Goal: Information Seeking & Learning: Learn about a topic

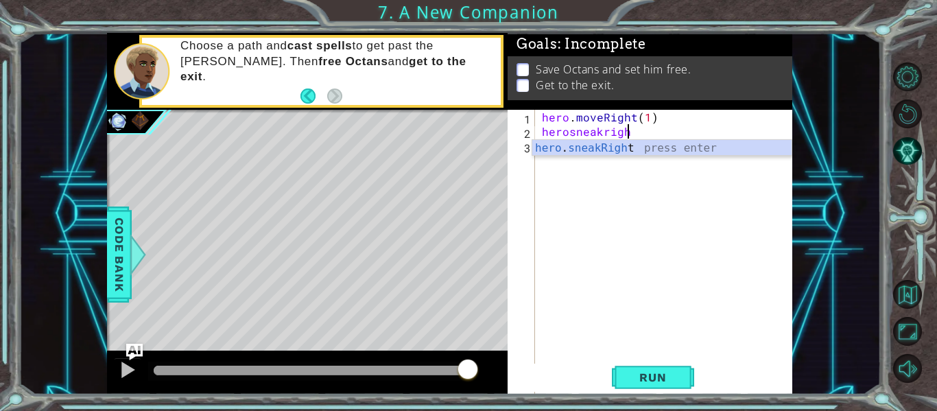
scroll to position [0, 5]
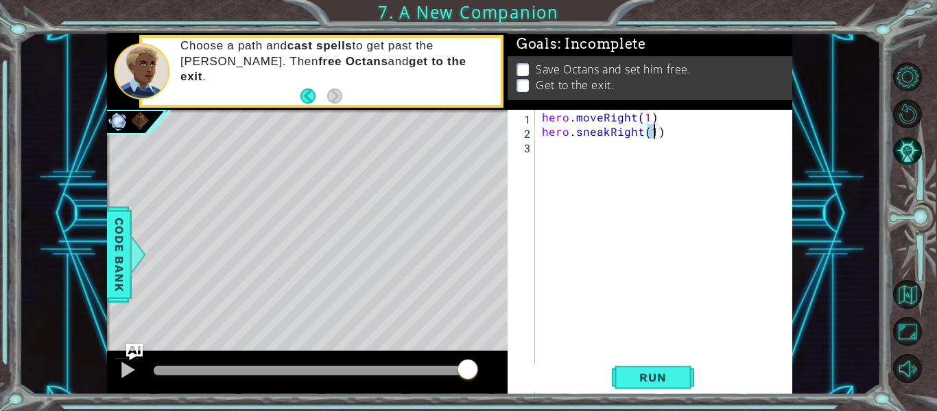
type textarea "hero.sneakRight(2)"
click at [679, 379] on span "Run" at bounding box center [653, 378] width 54 height 14
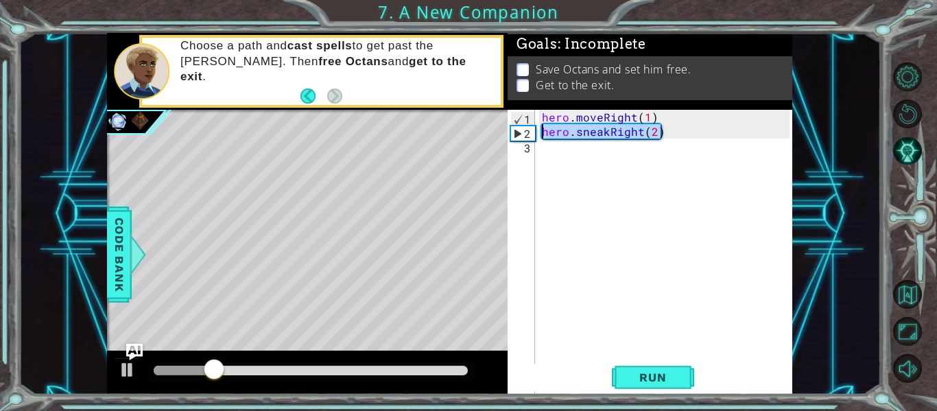
drag, startPoint x: 673, startPoint y: 137, endPoint x: 540, endPoint y: 128, distance: 133.4
click at [540, 128] on div "hero . moveRight ( 1 ) hero . sneakRight ( 2 )" at bounding box center [667, 283] width 257 height 346
type textarea "hero.sneakRight(2)"
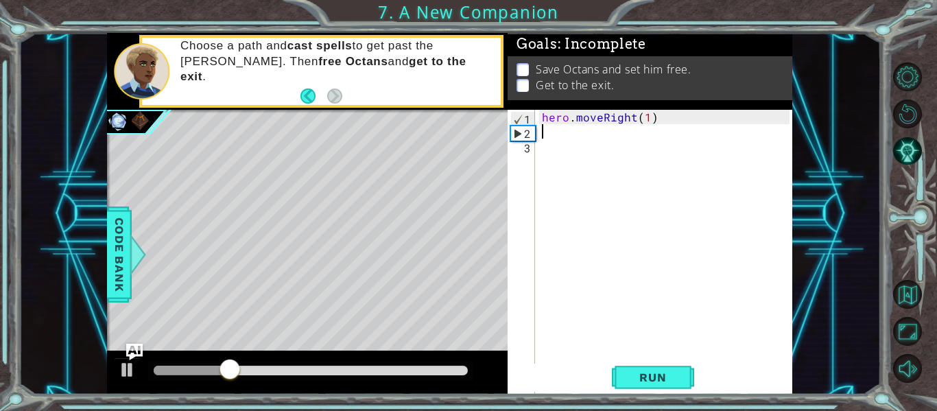
paste textarea "hero.moveRight(2)"
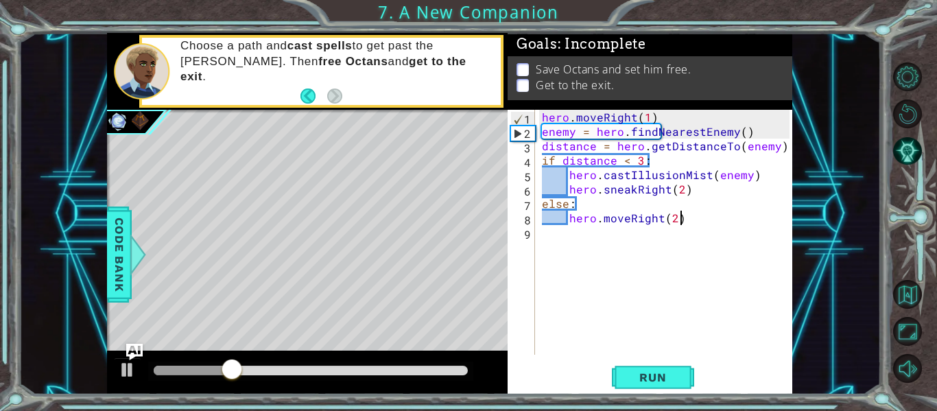
click at [540, 128] on div "hero . moveRight ( 1 ) enemy = hero . findNearestEnemy ( ) distance = hero . ge…" at bounding box center [667, 247] width 257 height 274
type textarea "enemy = hero.findNearestEnemy()"
click at [664, 379] on span "Run" at bounding box center [653, 378] width 54 height 14
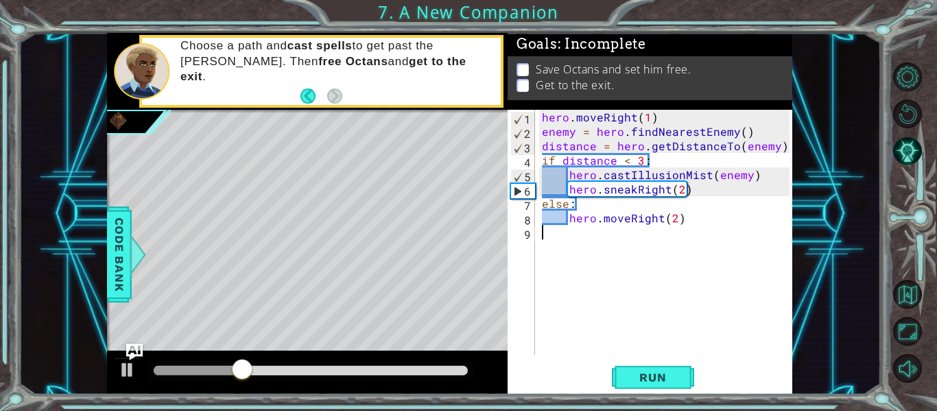
click at [616, 232] on div "hero . moveRight ( 1 ) enemy = hero . findNearestEnemy ( ) distance = hero . ge…" at bounding box center [667, 247] width 257 height 274
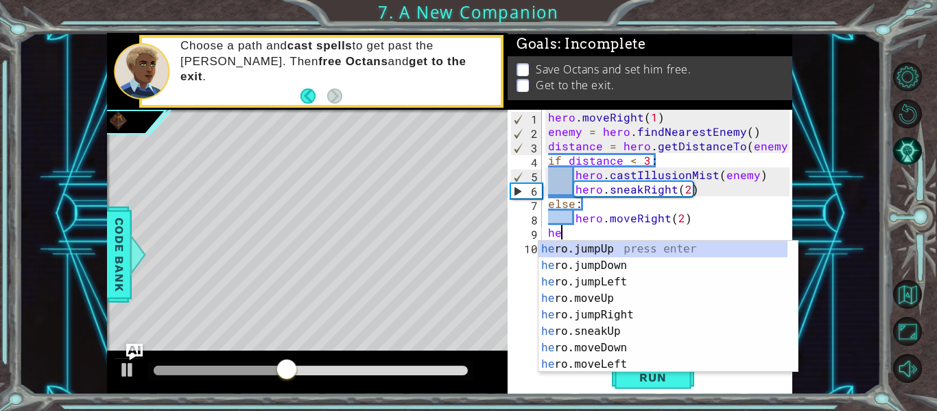
type textarea "h"
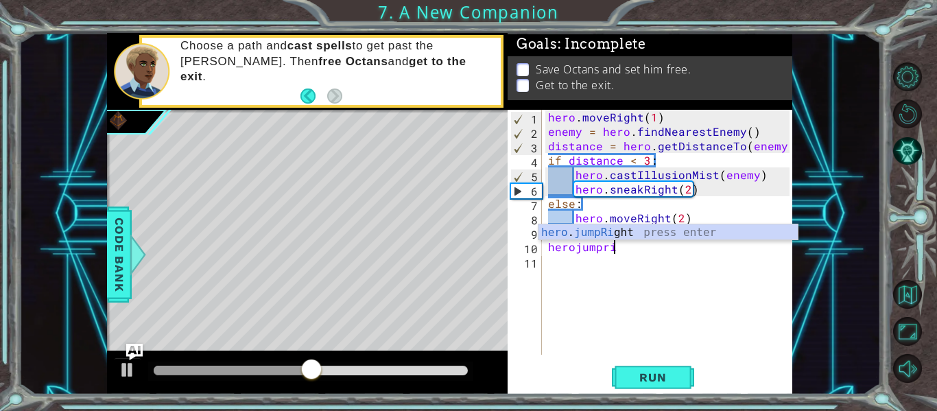
type textarea "herojumprig"
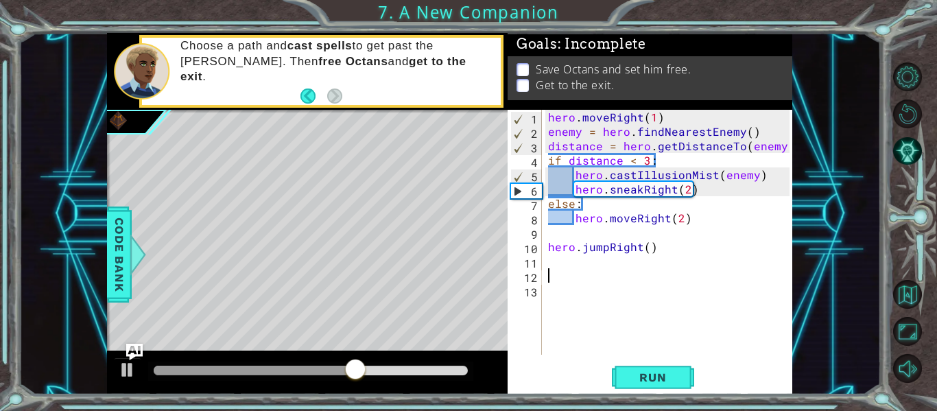
paste textarea "hero.moveRight(2)"
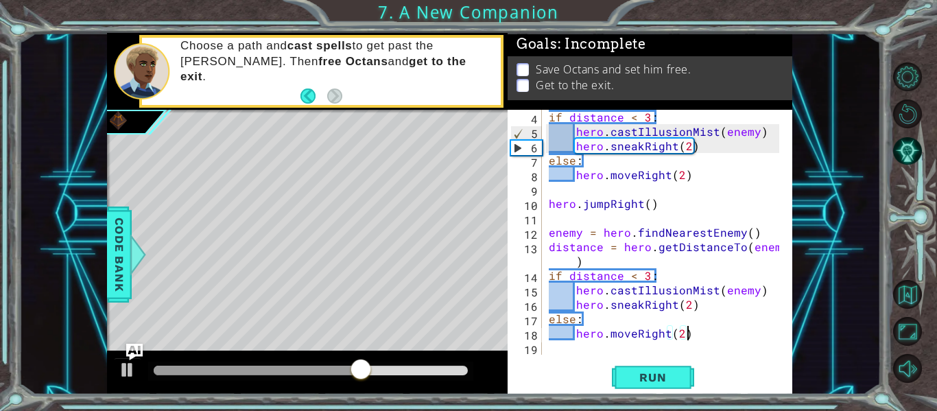
scroll to position [58, 0]
click at [671, 307] on div "if distance < 3 : hero . castIllusionMist ( enemy ) hero . sneakRight ( 2 ) els…" at bounding box center [666, 247] width 240 height 274
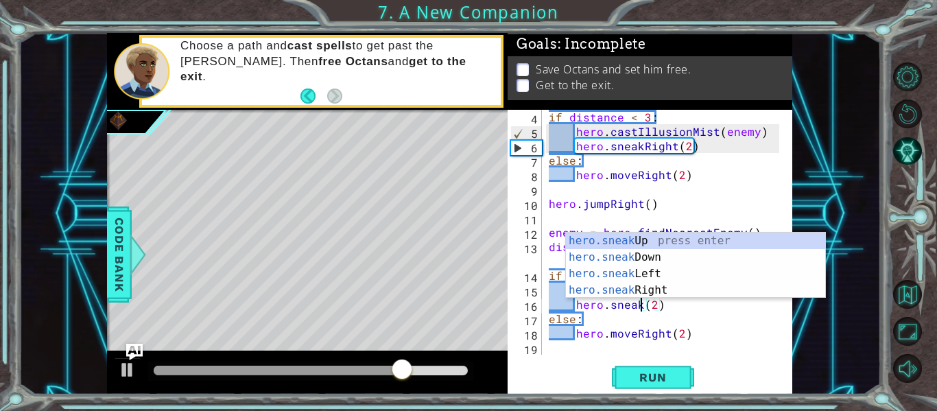
scroll to position [0, 7]
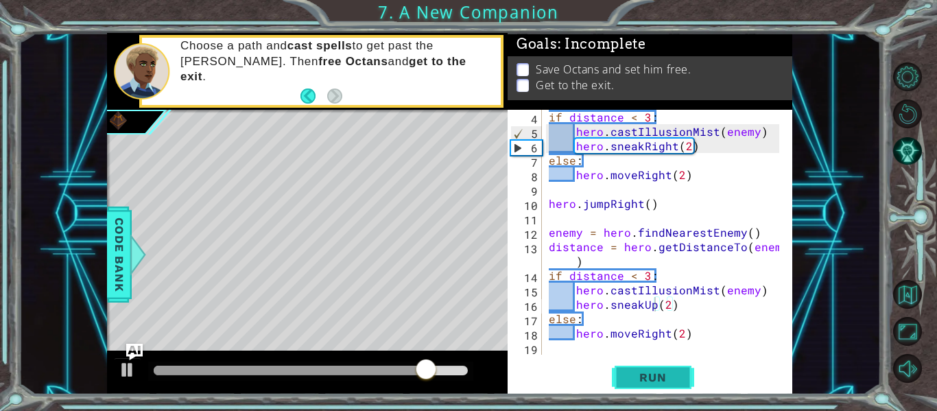
click at [679, 368] on button "Run" at bounding box center [653, 378] width 82 height 28
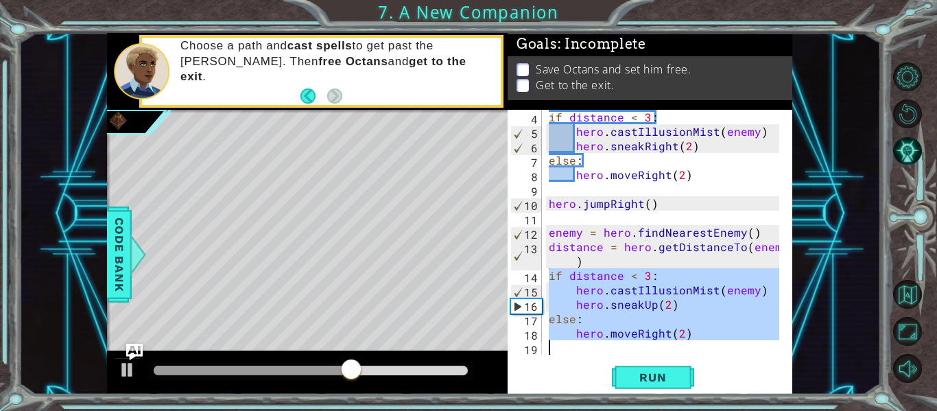
drag, startPoint x: 548, startPoint y: 270, endPoint x: 738, endPoint y: 358, distance: 209.7
click at [738, 358] on div "hero.sneakUp(2) 4 5 6 7 8 9 10 11 12 13 14 15 16 17 18 19 if distance < 3 : her…" at bounding box center [650, 252] width 285 height 285
type textarea "hero.moveRight(2)"
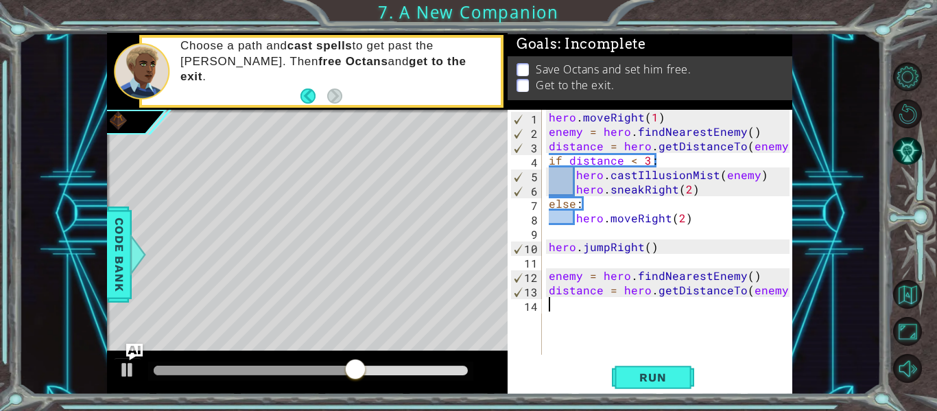
scroll to position [0, 0]
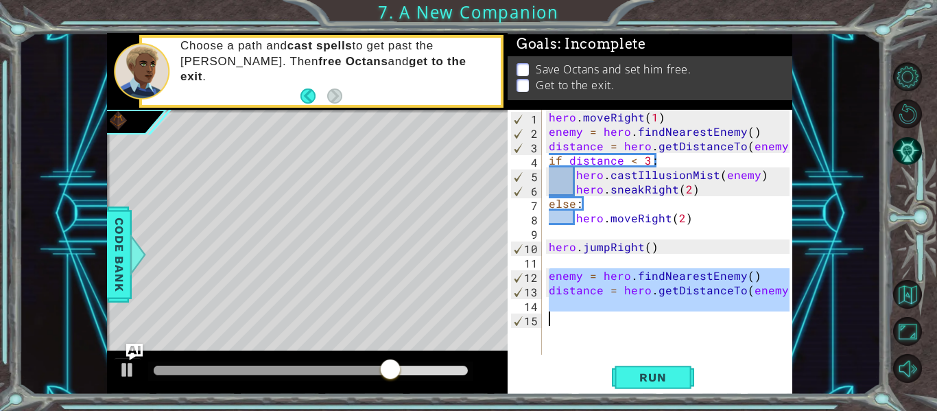
drag, startPoint x: 550, startPoint y: 277, endPoint x: 709, endPoint y: 315, distance: 163.6
click at [709, 315] on div "hero . moveRight ( 1 ) enemy = hero . findNearestEnemy ( ) distance = hero . ge…" at bounding box center [671, 247] width 250 height 274
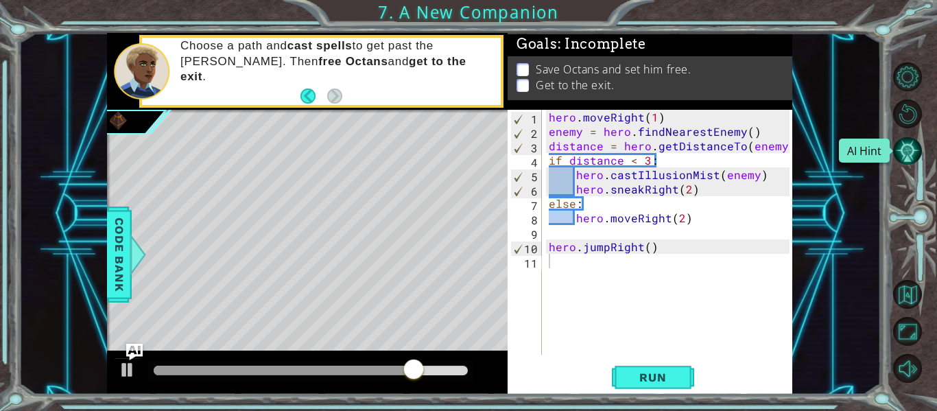
click at [911, 148] on button "AI Hint" at bounding box center [907, 151] width 29 height 29
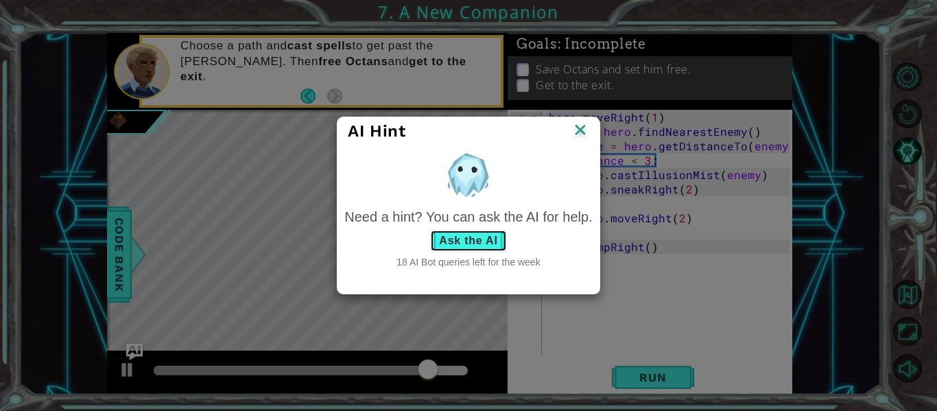
click at [456, 242] on button "Ask the AI" at bounding box center [468, 241] width 76 height 22
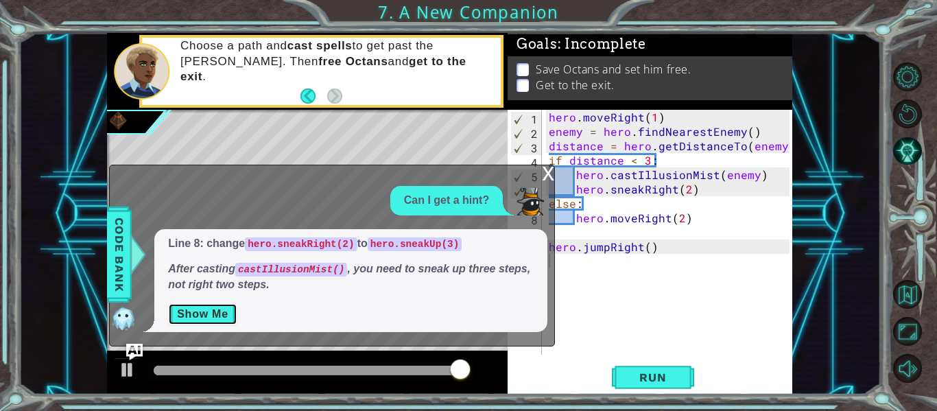
click at [202, 303] on button "Show Me" at bounding box center [202, 314] width 69 height 22
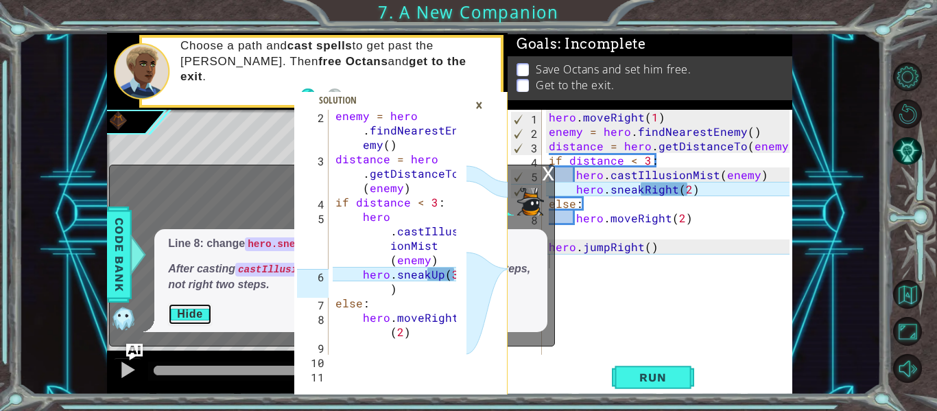
scroll to position [16, 0]
click at [675, 191] on div "hero . moveRight ( 1 ) enemy = hero . findNearestEnemy ( ) distance = hero . ge…" at bounding box center [671, 247] width 250 height 274
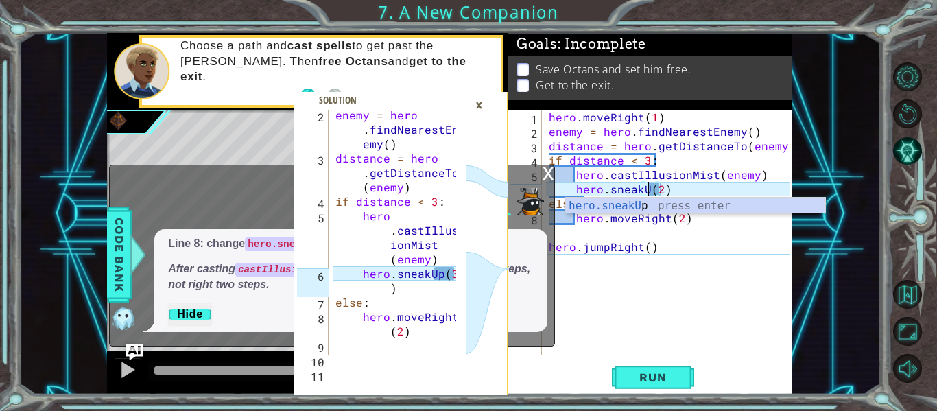
scroll to position [0, 7]
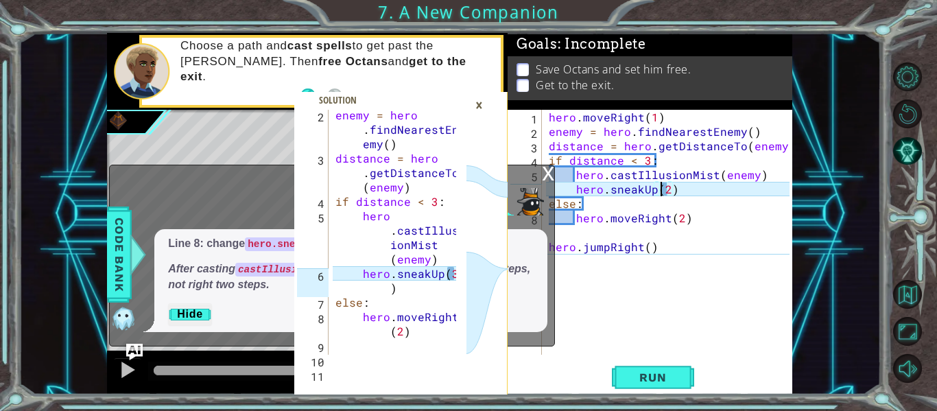
click at [664, 187] on div "hero . moveRight ( 1 ) enemy = hero . findNearestEnemy ( ) distance = hero . ge…" at bounding box center [671, 247] width 250 height 274
type textarea "hero.sneakUp(3)"
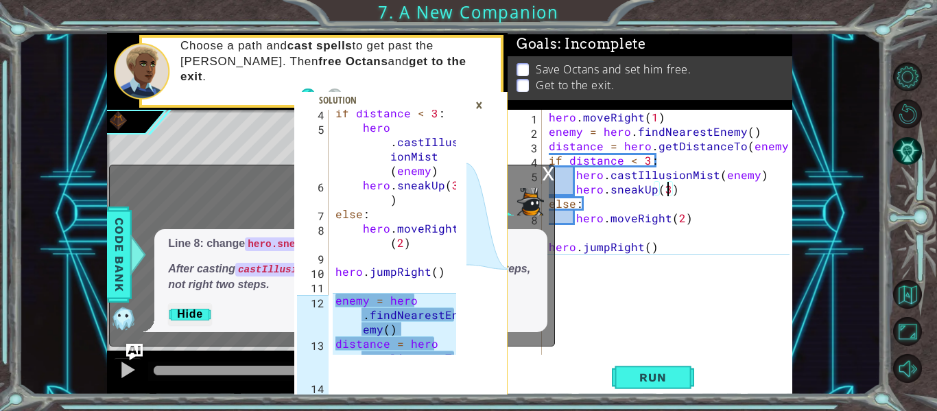
scroll to position [106, 0]
click at [603, 271] on div "hero . moveRight ( 1 ) enemy = hero . findNearestEnemy ( ) distance = hero . ge…" at bounding box center [671, 247] width 250 height 274
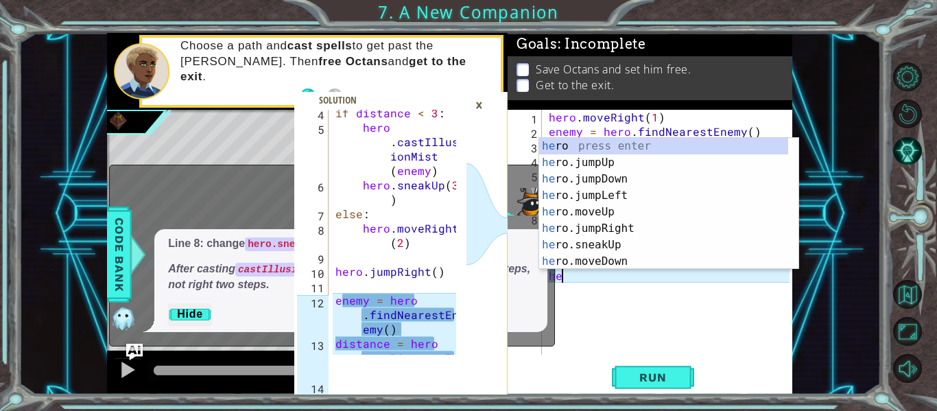
scroll to position [0, 0]
type textarea "h"
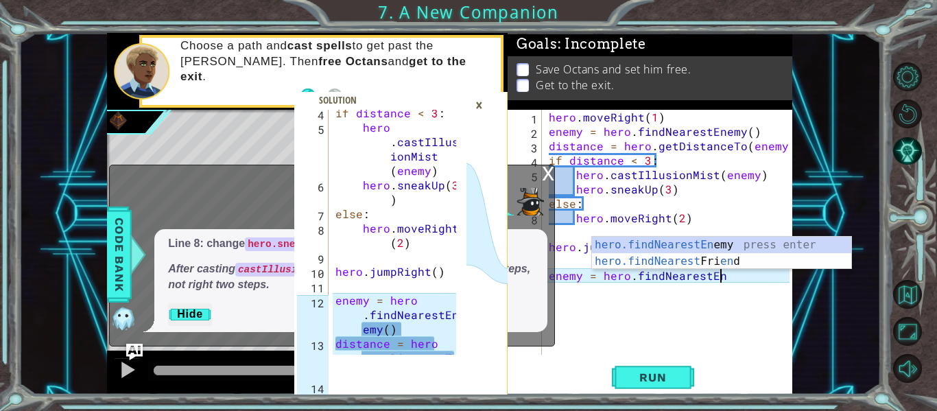
scroll to position [0, 11]
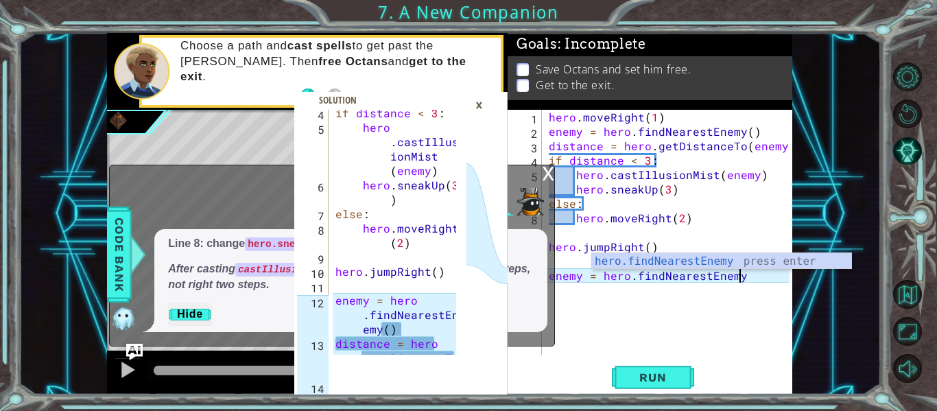
type textarea "enemy = hero.findNearestEnemy()"
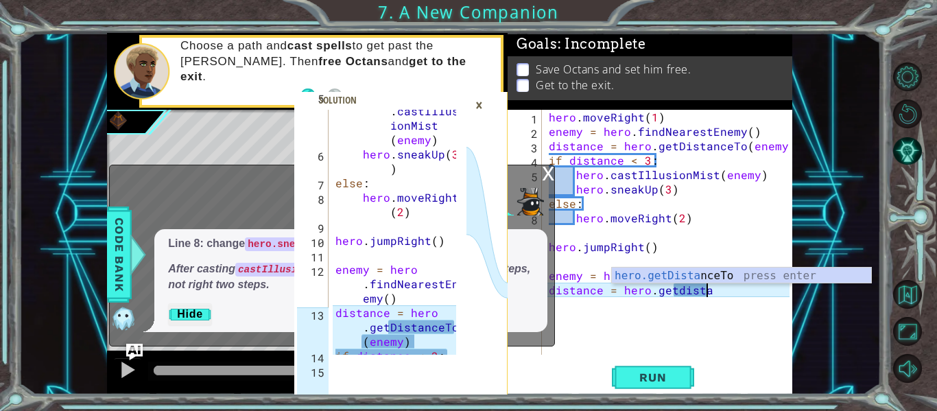
scroll to position [0, 10]
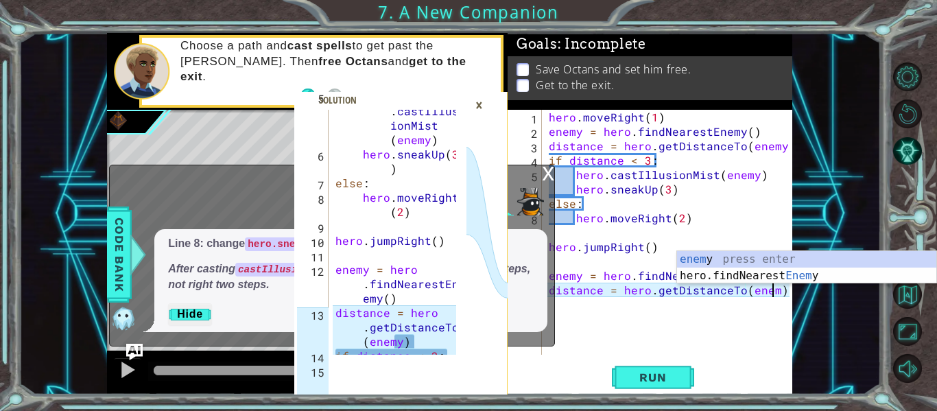
type textarea "distance = hero.getDistanceTo(enemy)"
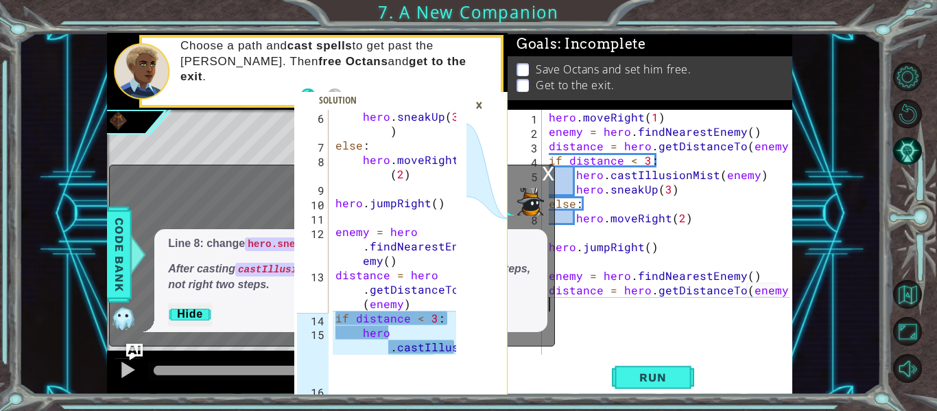
scroll to position [0, 0]
type textarea "distance = hero.getDistanceTo(enemy)"
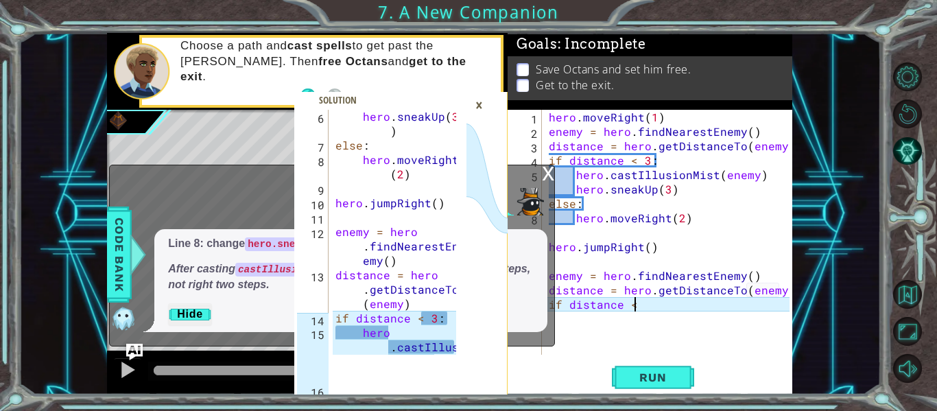
scroll to position [0, 5]
type textarea "if distance < 3:"
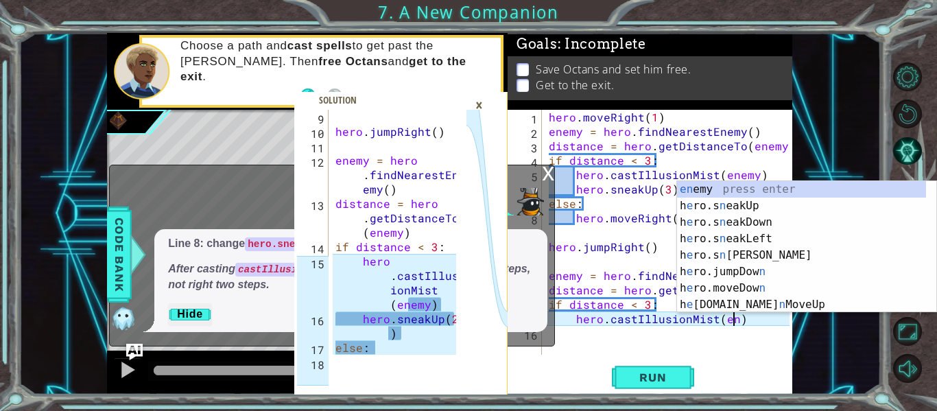
scroll to position [0, 12]
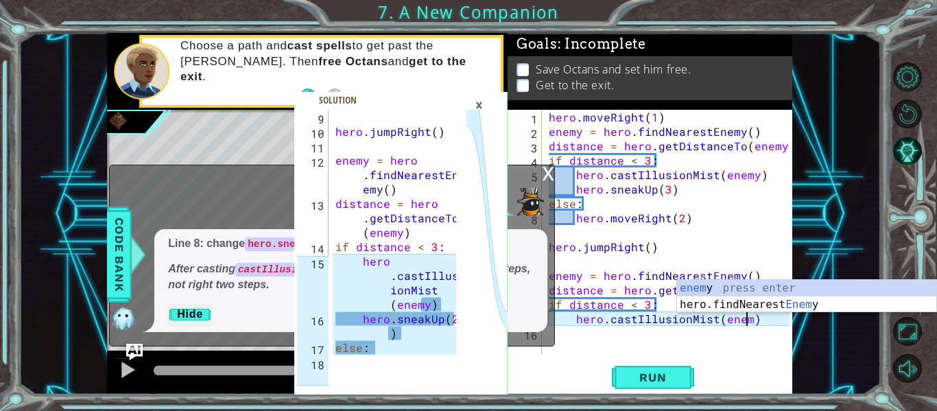
type textarea "hero.castIllusionMist(enemy)"
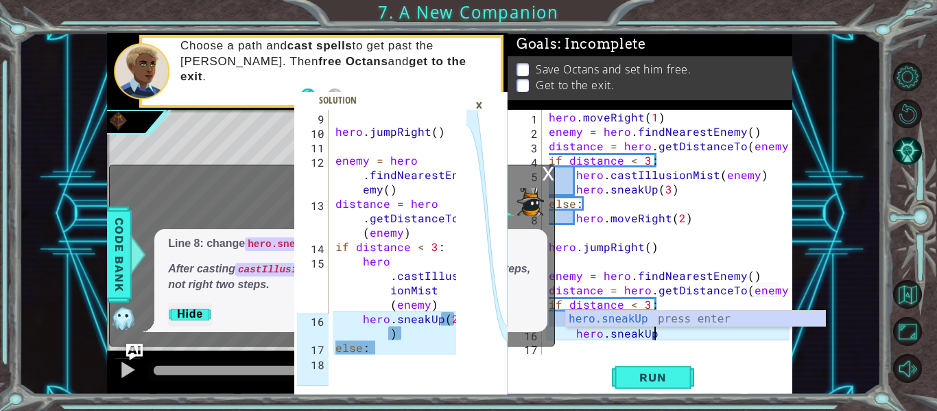
scroll to position [0, 6]
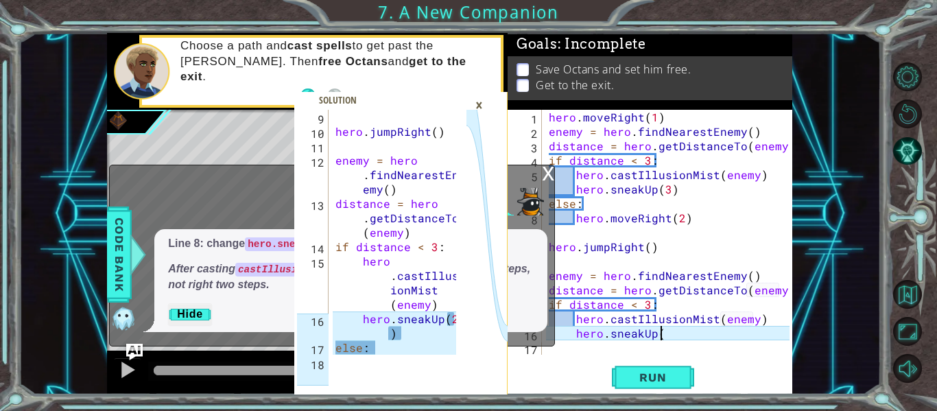
type textarea "hero.sneakUp(2"
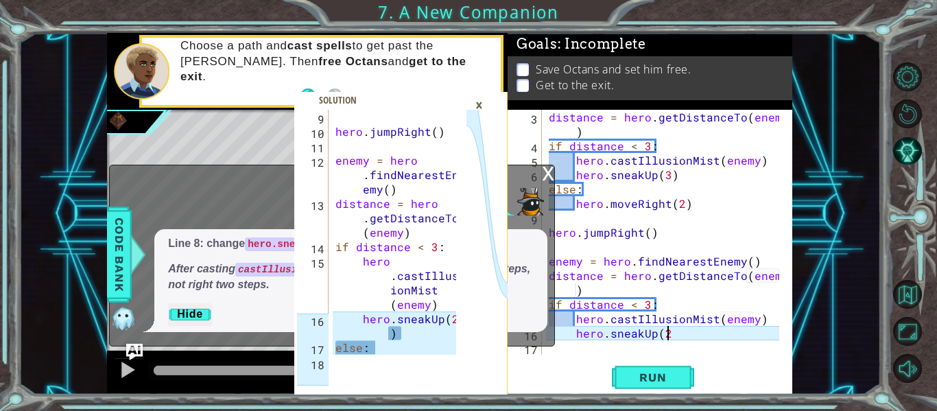
scroll to position [29, 0]
type textarea "hero.sneakUp(2)"
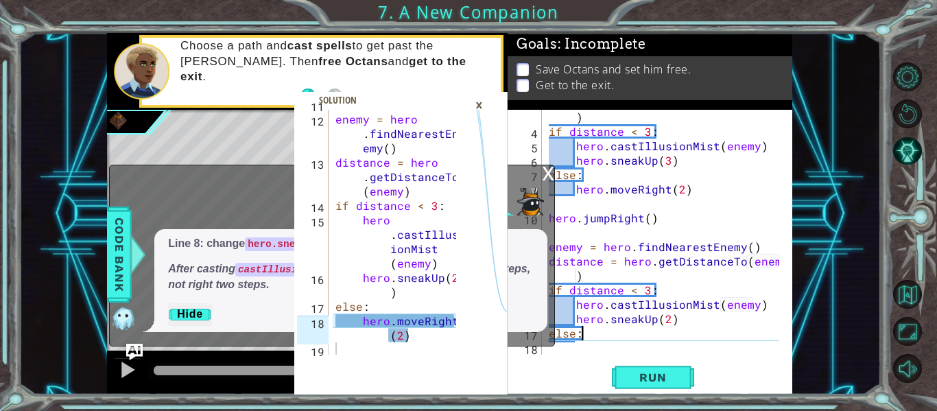
scroll to position [288, 0]
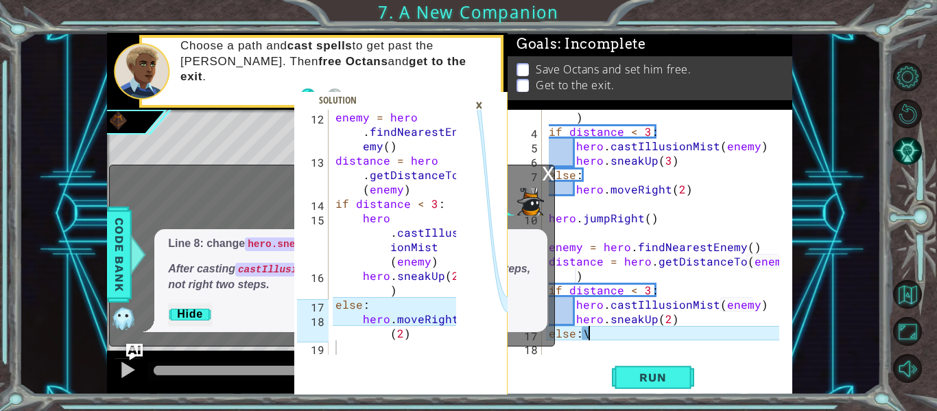
type textarea "else:"
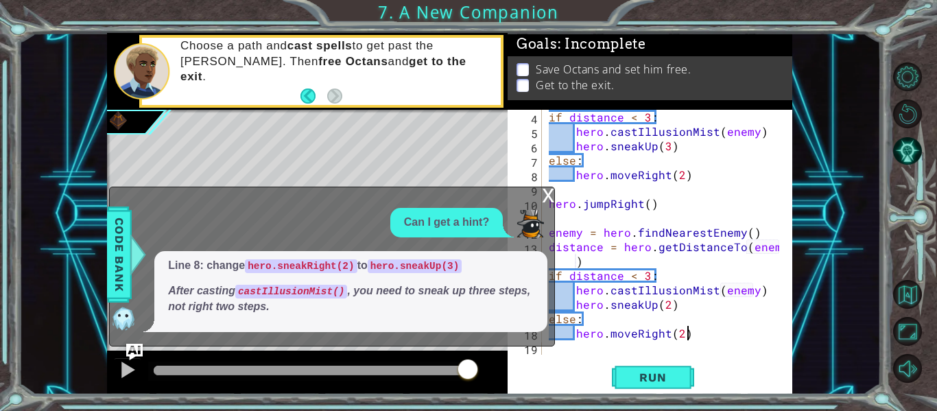
scroll to position [0, 8]
click at [550, 198] on div "x" at bounding box center [548, 194] width 12 height 14
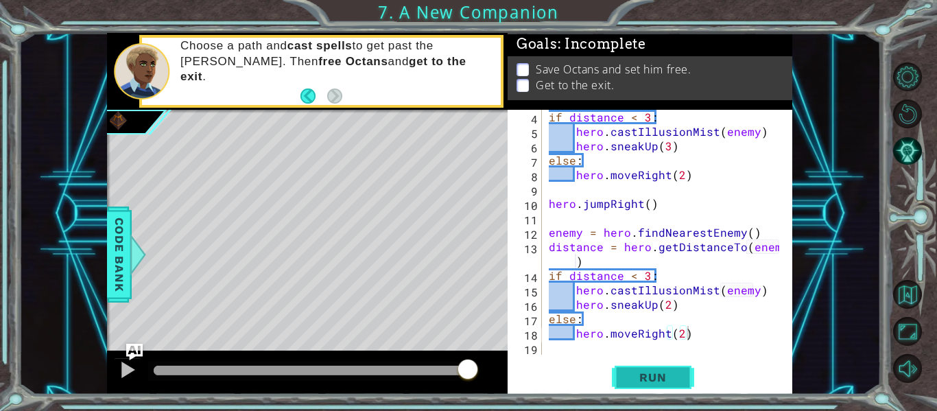
click at [642, 367] on button "Run" at bounding box center [653, 378] width 82 height 28
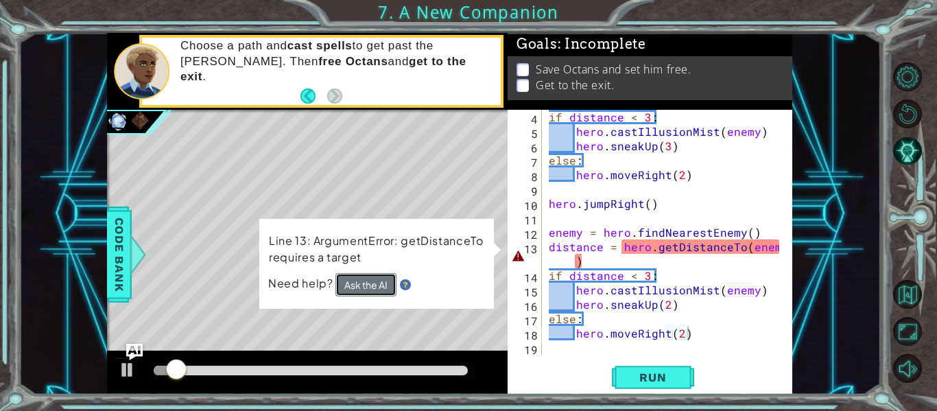
click at [380, 281] on button "Ask the AI" at bounding box center [366, 284] width 61 height 23
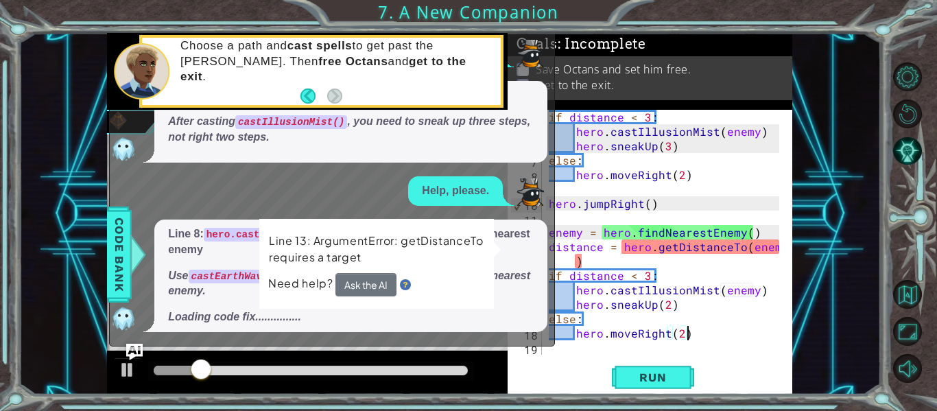
scroll to position [86, 0]
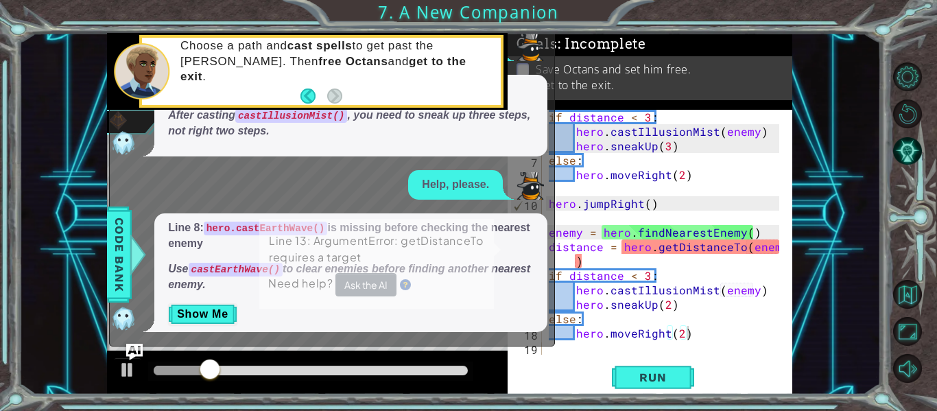
click at [399, 191] on div "Help, please." at bounding box center [329, 185] width 438 height 30
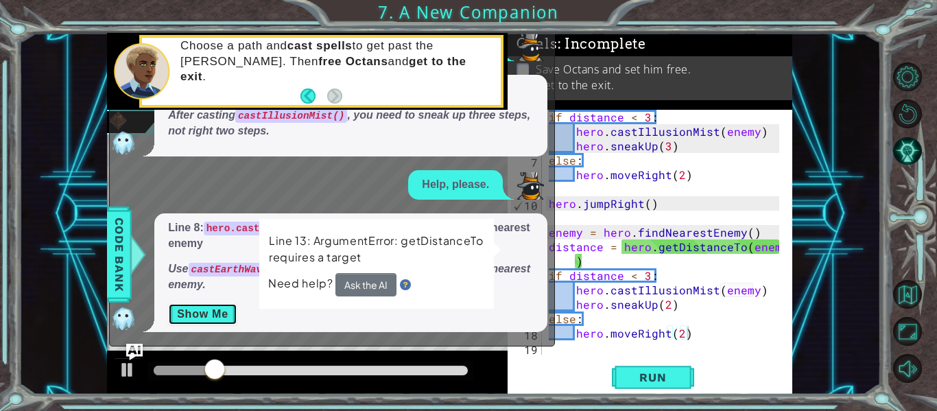
click at [212, 304] on button "Show Me" at bounding box center [202, 314] width 69 height 22
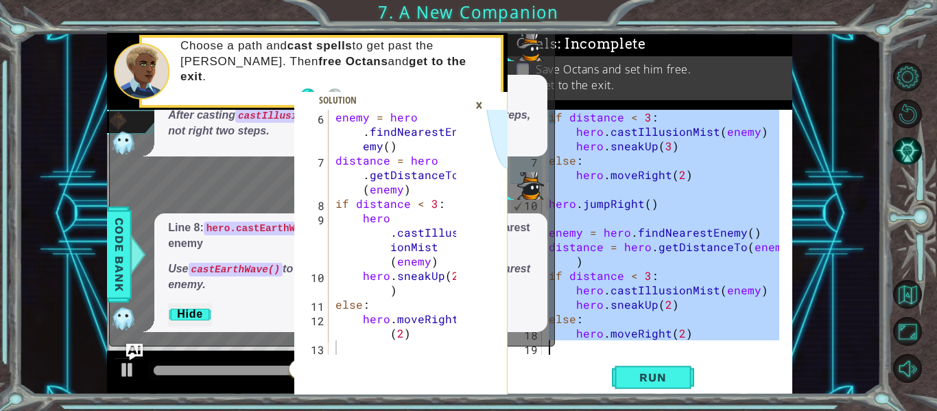
drag, startPoint x: 558, startPoint y: 113, endPoint x: 742, endPoint y: 443, distance: 377.8
click at [742, 410] on html "6 7 8 9 10 11 12 13 enemy = hero . findNearestEn emy ( ) distance = hero . getD…" at bounding box center [468, 205] width 937 height 411
type textarea "i"
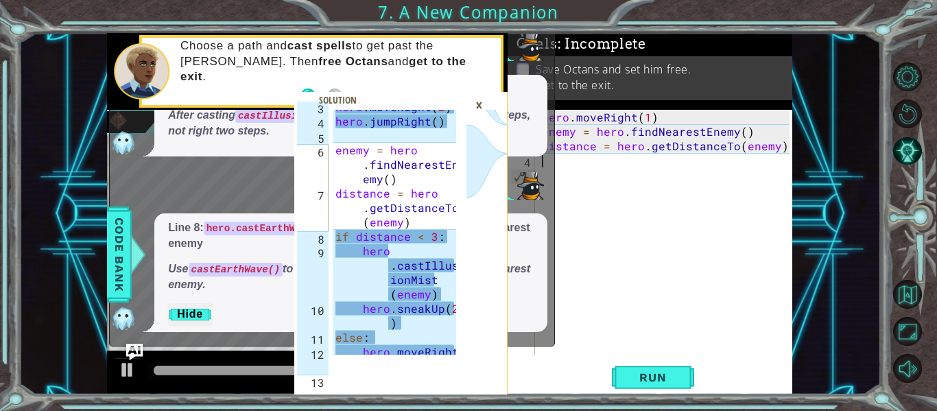
scroll to position [0, 0]
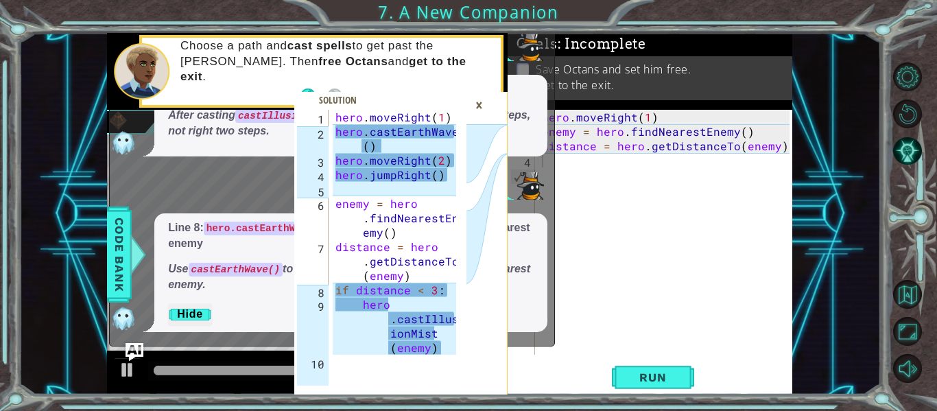
click at [132, 349] on img "Ask AI" at bounding box center [135, 352] width 18 height 18
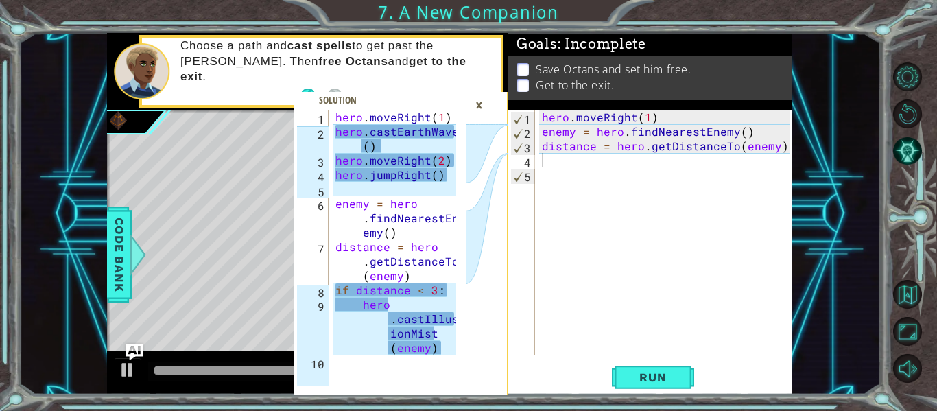
type textarea "hero.moveRight(1)"
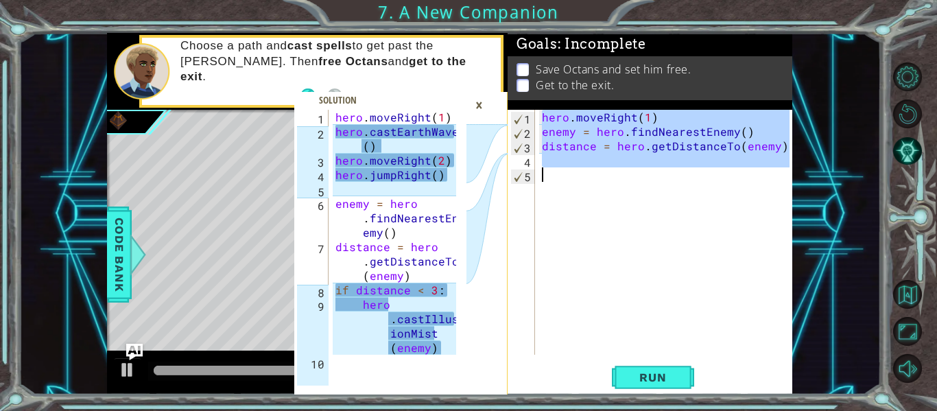
drag, startPoint x: 539, startPoint y: 115, endPoint x: 645, endPoint y: 207, distance: 141.0
click at [645, 207] on div "hero . moveRight ( 1 ) enemy = hero . findNearestEnemy ( ) distance = hero . ge…" at bounding box center [664, 232] width 250 height 245
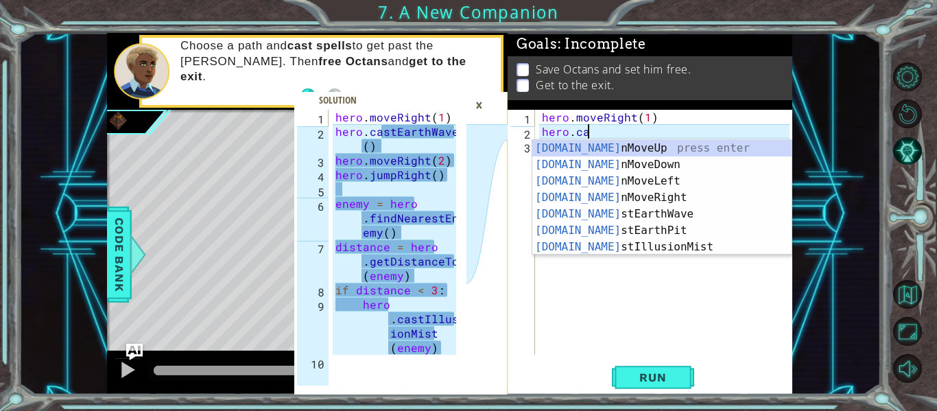
scroll to position [0, 10]
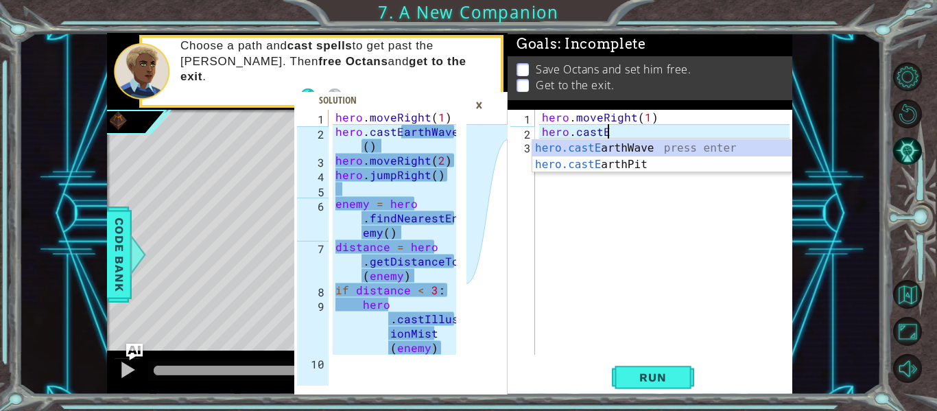
type textarea "hero.moveRight(1)hero.castEar"
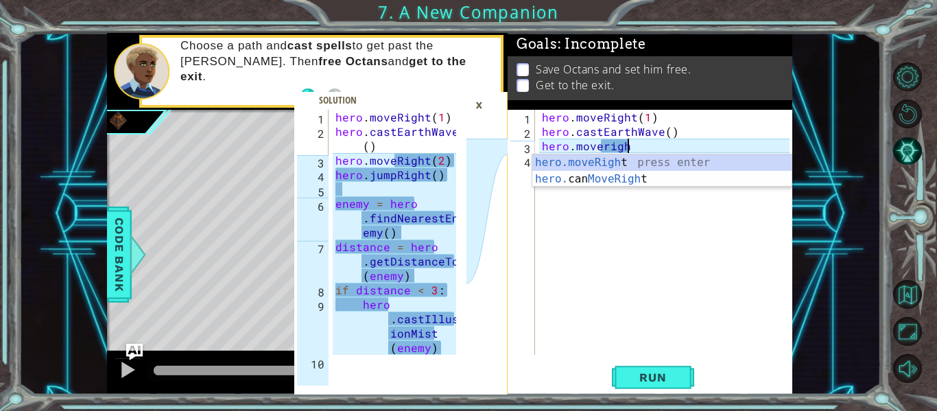
scroll to position [0, 5]
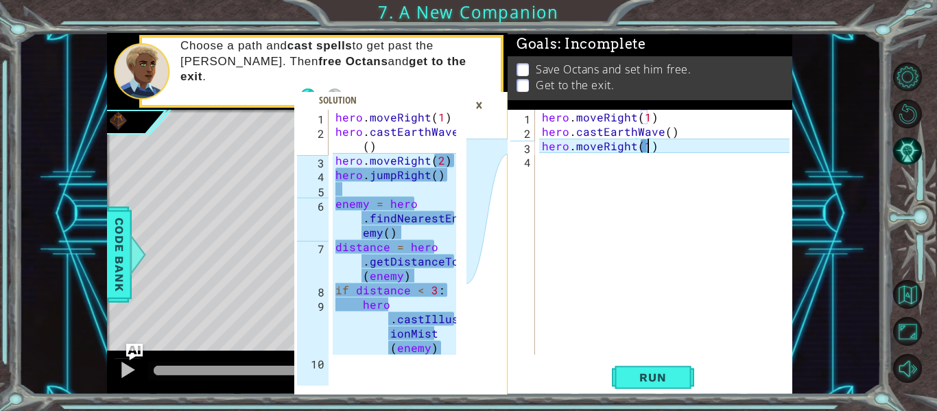
type textarea "hero.moveRight(2)"
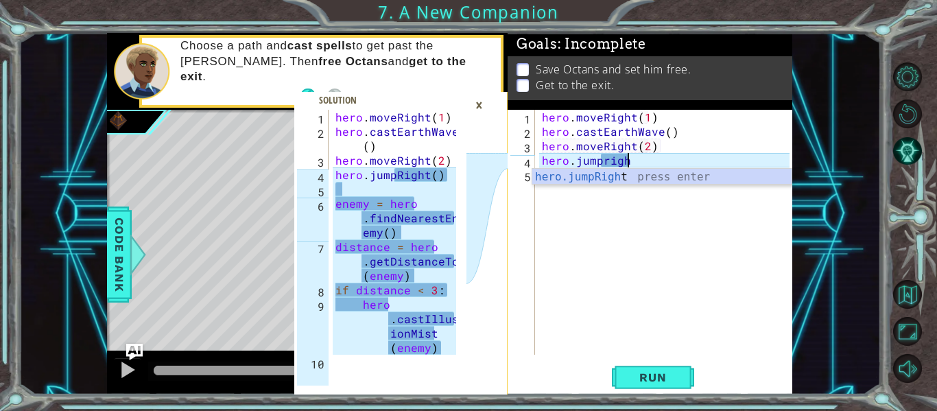
type textarea "hero.jumpright"
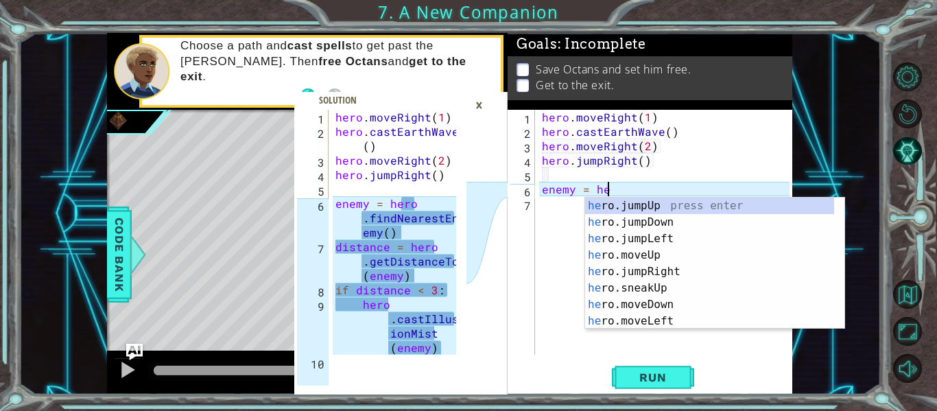
scroll to position [0, 4]
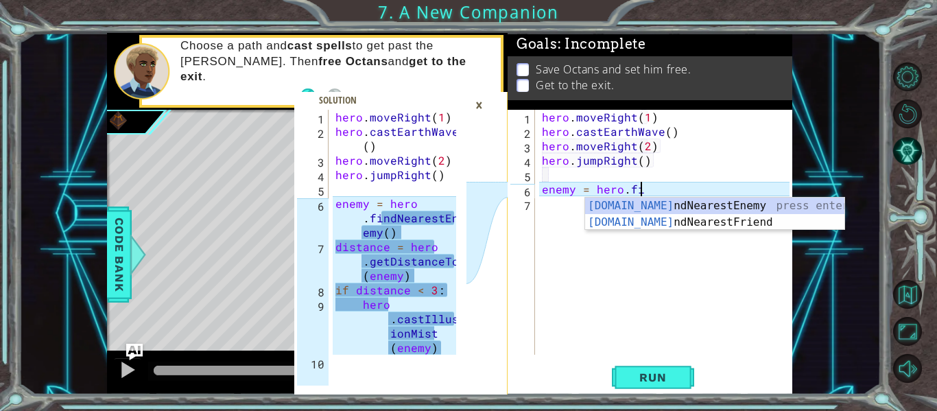
type textarea "enemy = hero.find"
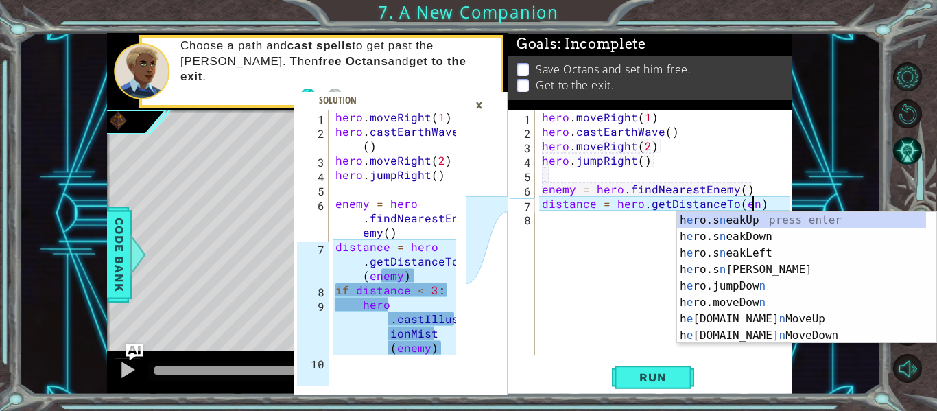
scroll to position [0, 13]
type textarea "distance = hero.getDistanceTo(enemy)"
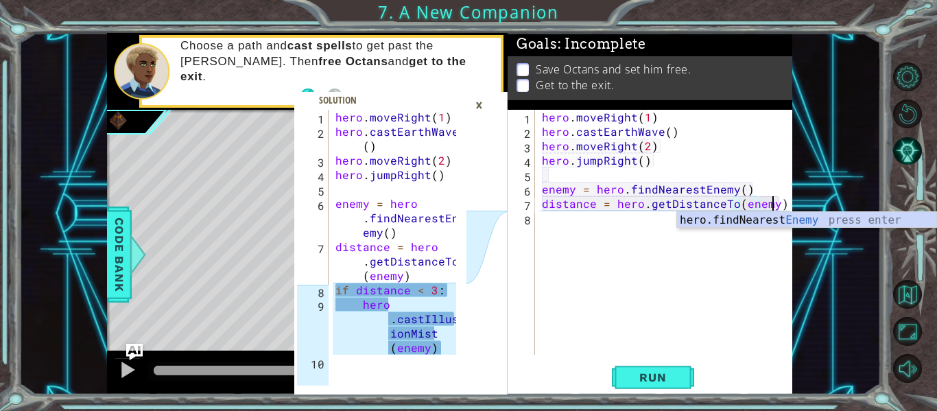
scroll to position [0, 14]
click at [613, 221] on div "hero . moveRight ( 1 ) hero . castEarthWave ( ) hero . moveRight ( 2 ) hero . j…" at bounding box center [667, 247] width 257 height 274
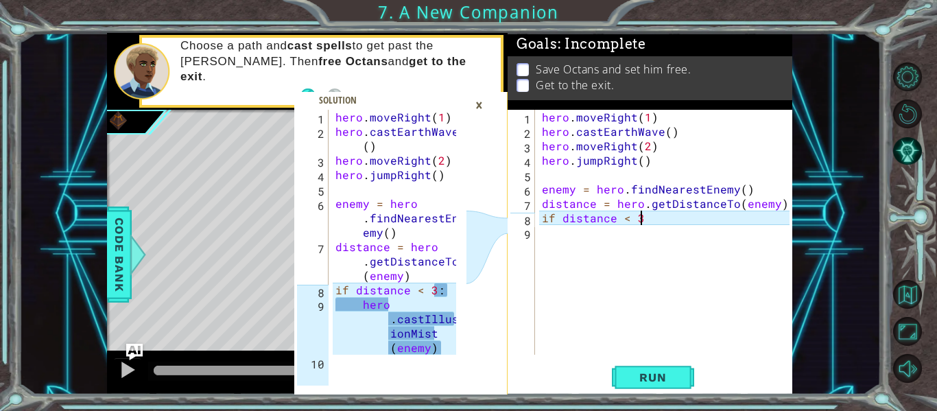
scroll to position [0, 5]
type textarea "if distance < 3:"
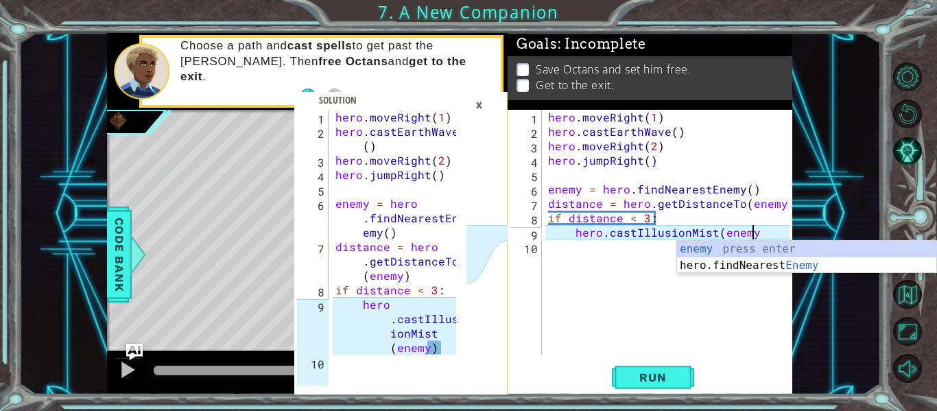
scroll to position [0, 12]
type textarea "hero.castIllusionMist(enemy)"
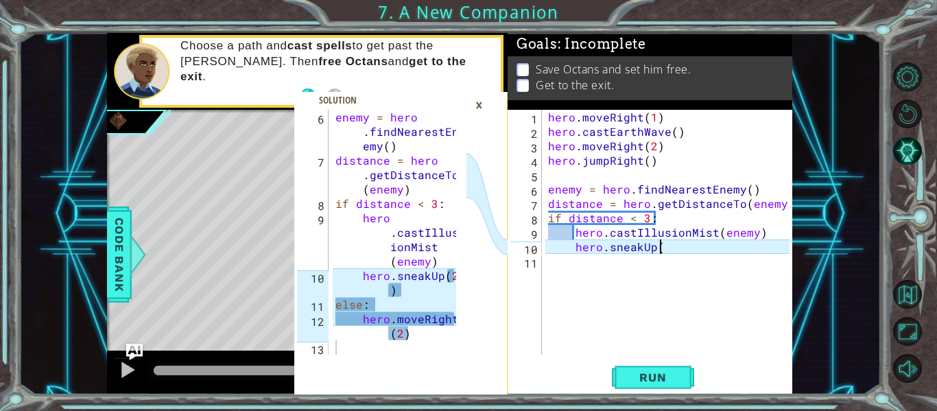
scroll to position [0, 7]
type textarea "hero.sneakUp(2)"
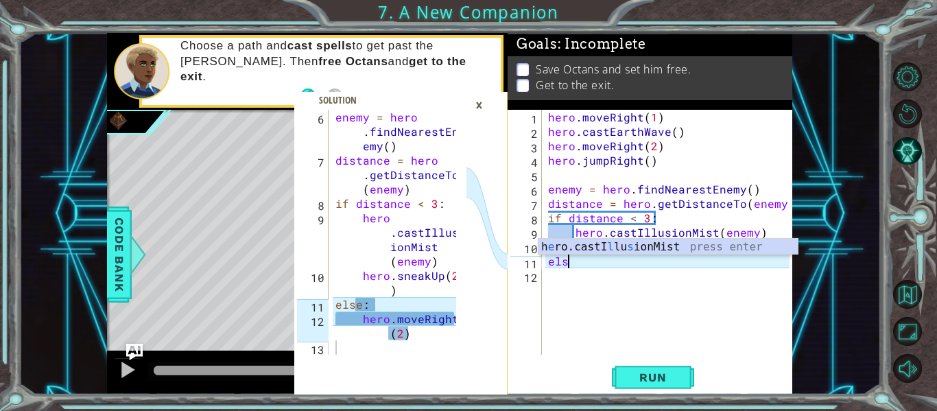
scroll to position [0, 1]
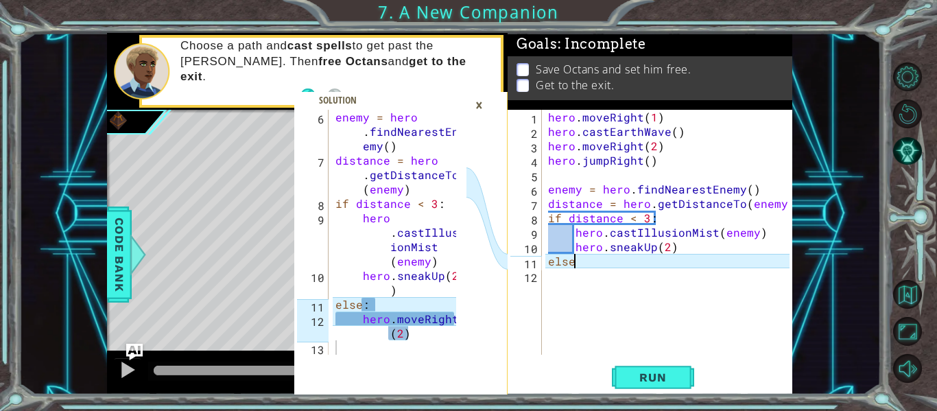
type textarea "else:"
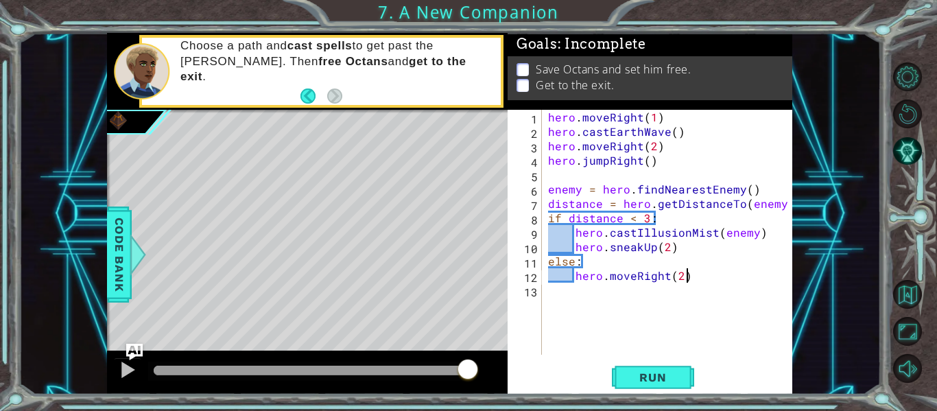
scroll to position [0, 8]
type textarea "hero.moveRight(2)"
click at [631, 381] on span "Run" at bounding box center [653, 378] width 54 height 14
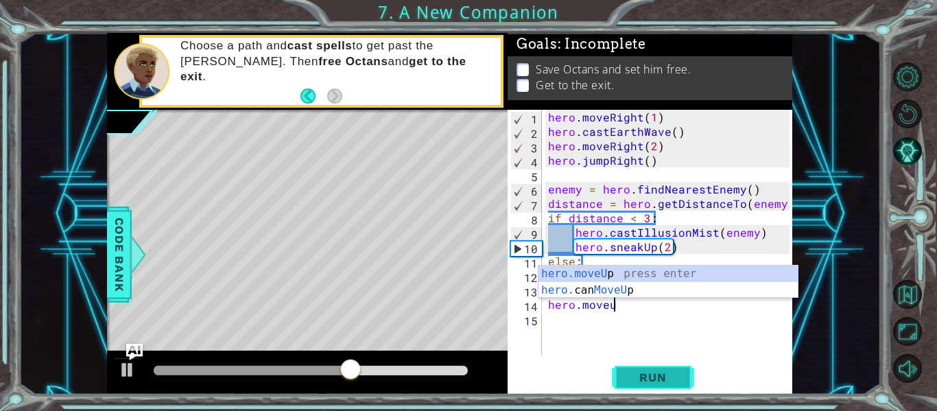
scroll to position [0, 3]
type textarea "hero.moveUp(1)"
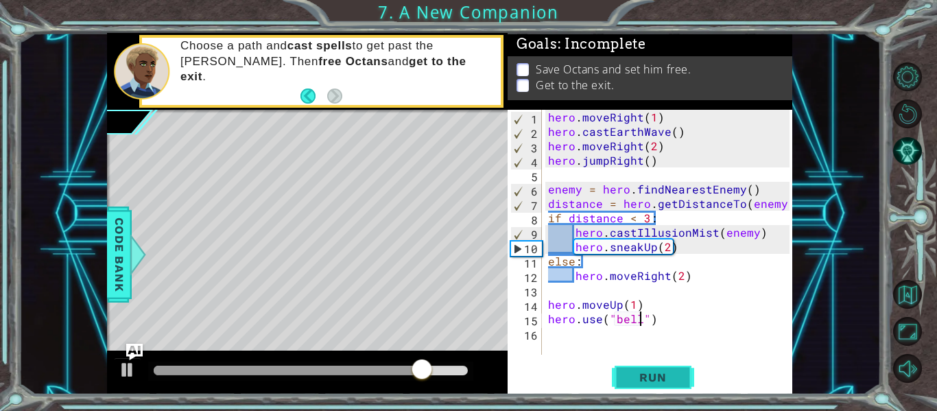
scroll to position [0, 6]
type textarea "hero.use("bell")"
click at [631, 381] on span "Run" at bounding box center [653, 378] width 54 height 14
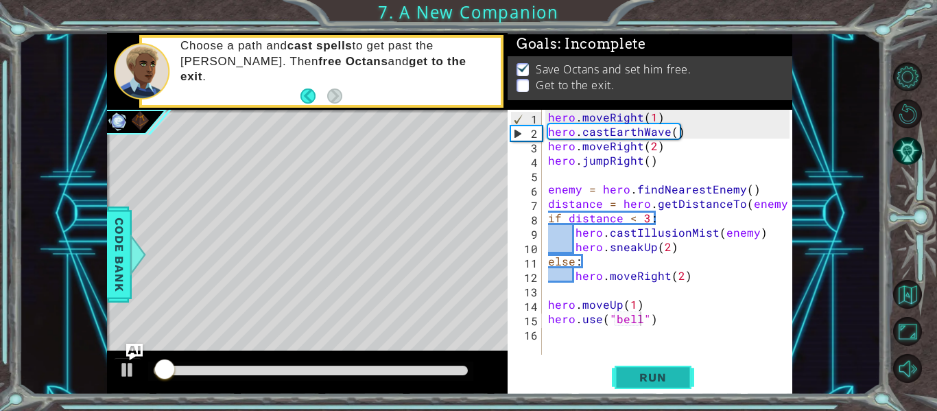
click at [631, 381] on span "Run" at bounding box center [653, 378] width 54 height 14
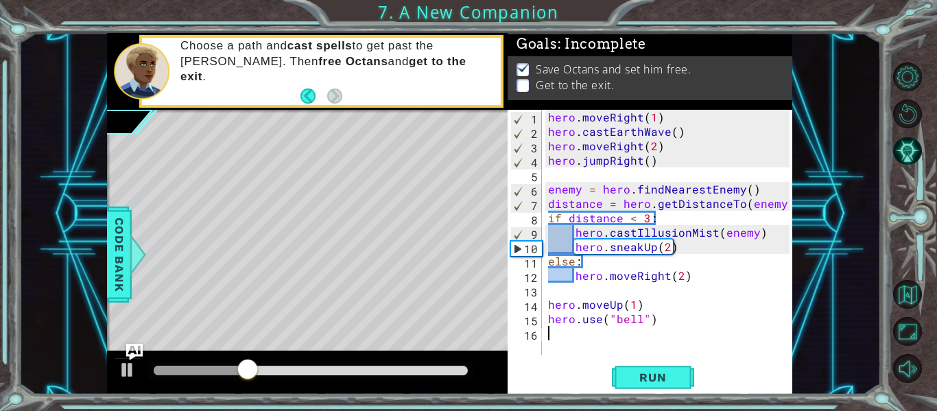
click at [559, 333] on div "hero . moveRight ( 1 ) hero . castEarthWave ( ) hero . moveRight ( 2 ) hero . j…" at bounding box center [670, 247] width 251 height 274
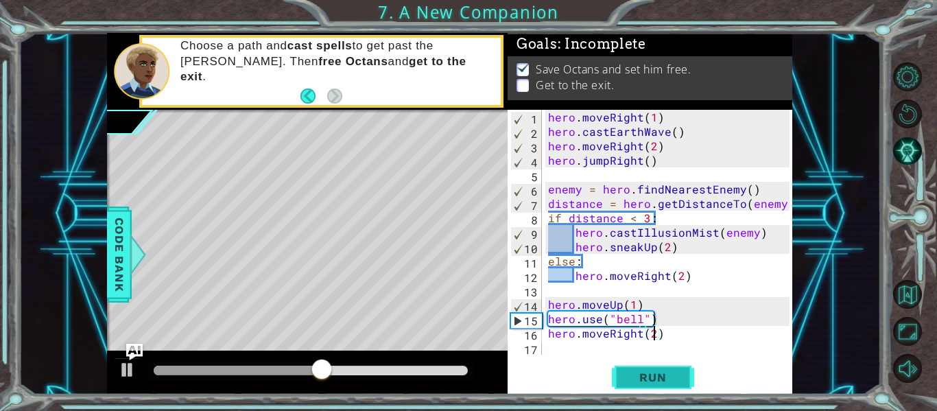
type textarea "hero.moveRight(2)"
click at [660, 373] on span "Run" at bounding box center [653, 378] width 54 height 14
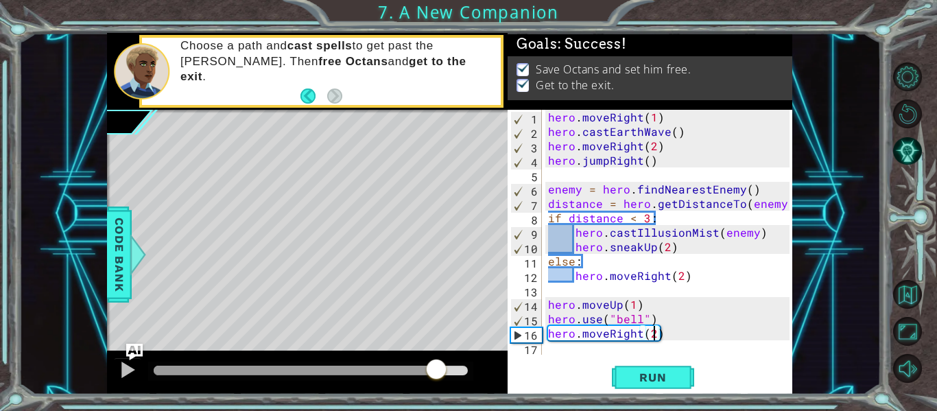
click at [436, 371] on div at bounding box center [311, 371] width 314 height 10
drag, startPoint x: 438, startPoint y: 370, endPoint x: 462, endPoint y: 375, distance: 23.8
click at [462, 375] on div at bounding box center [461, 370] width 25 height 25
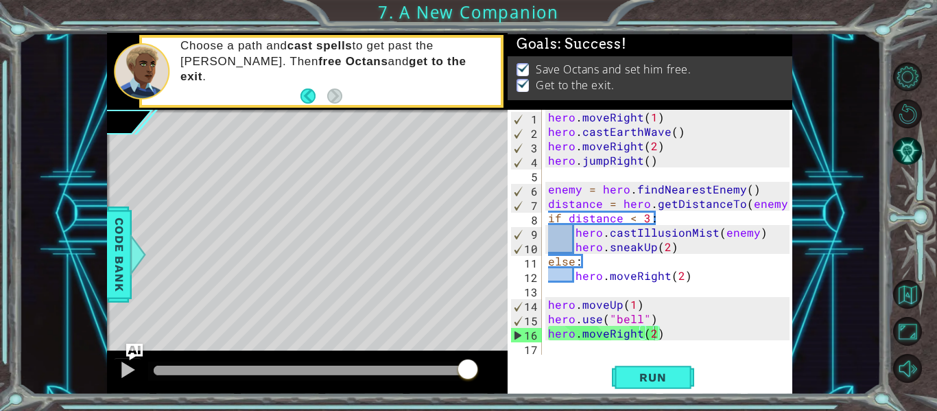
drag, startPoint x: 462, startPoint y: 366, endPoint x: 506, endPoint y: 371, distance: 44.1
click at [506, 371] on body "6 7 8 9 10 11 12 13 enemy = hero . findNearestEn emy ( ) distance = hero . getD…" at bounding box center [468, 205] width 937 height 411
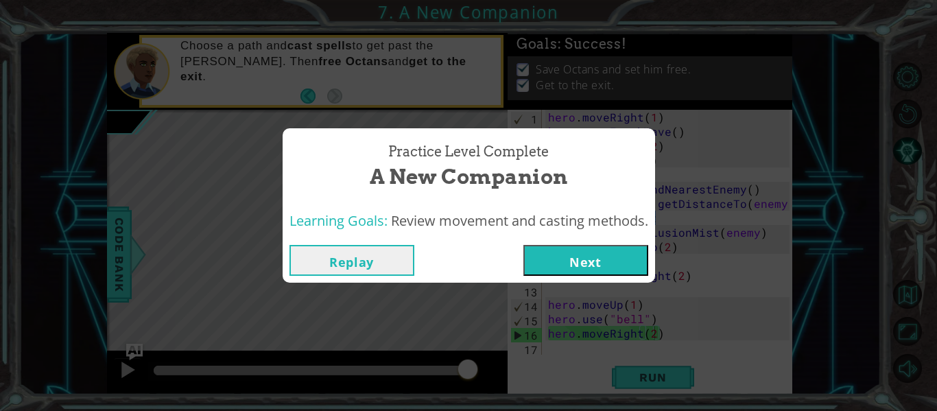
click at [568, 266] on button "Next" at bounding box center [586, 260] width 125 height 31
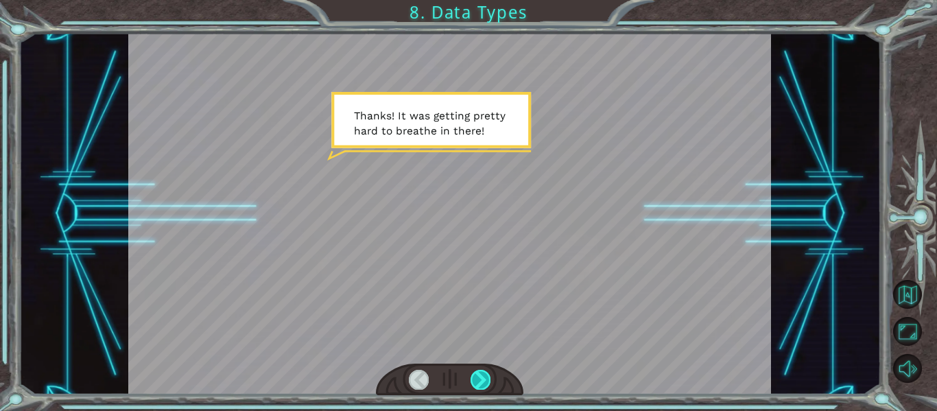
click at [483, 377] on div at bounding box center [481, 379] width 20 height 19
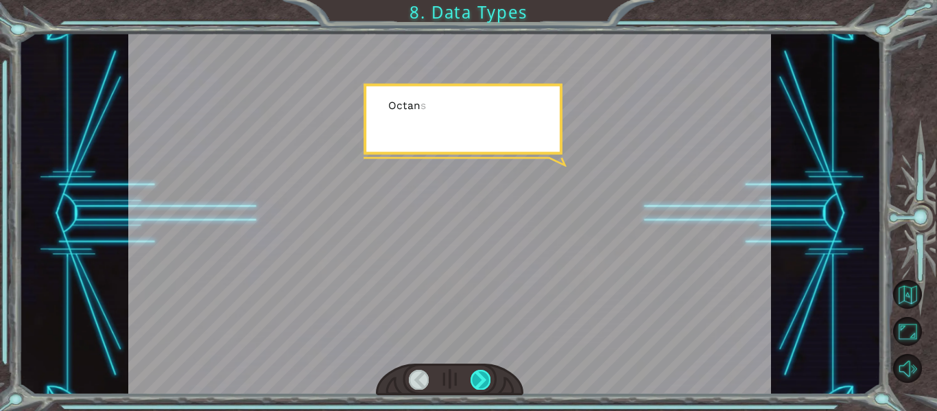
click at [483, 377] on div at bounding box center [481, 379] width 20 height 19
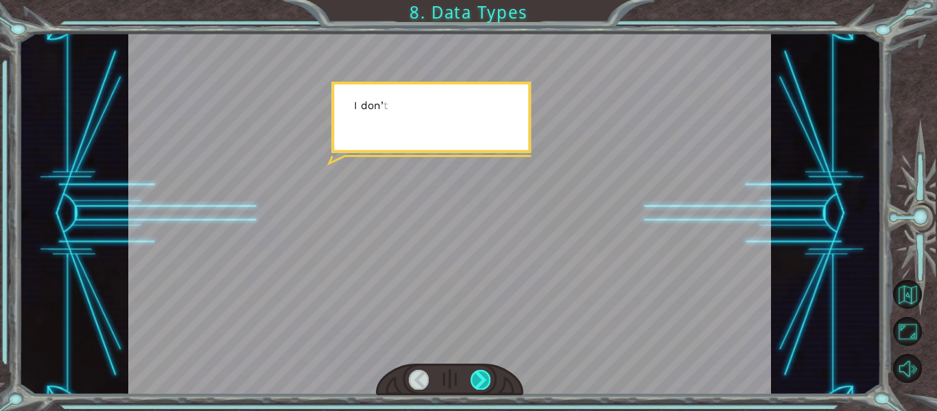
click at [483, 377] on div at bounding box center [481, 379] width 20 height 19
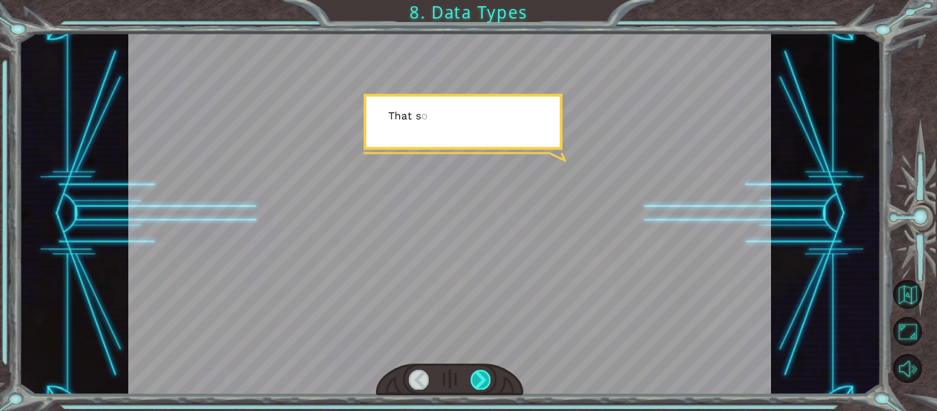
click at [483, 377] on div at bounding box center [481, 379] width 20 height 19
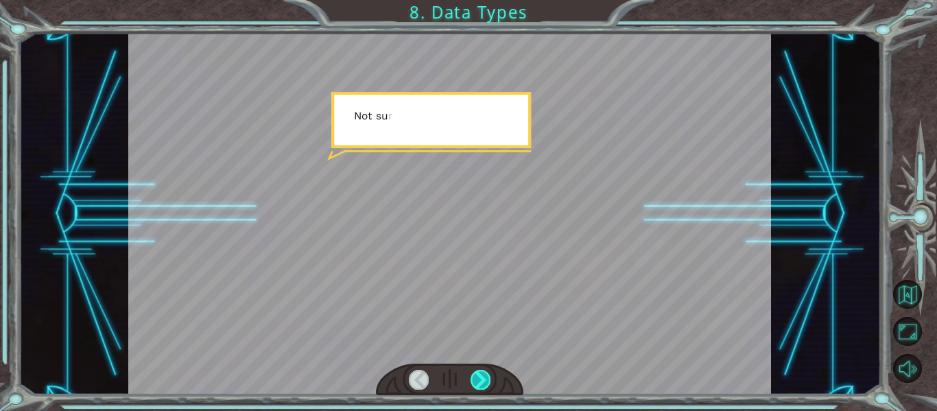
click at [483, 377] on div at bounding box center [481, 379] width 20 height 19
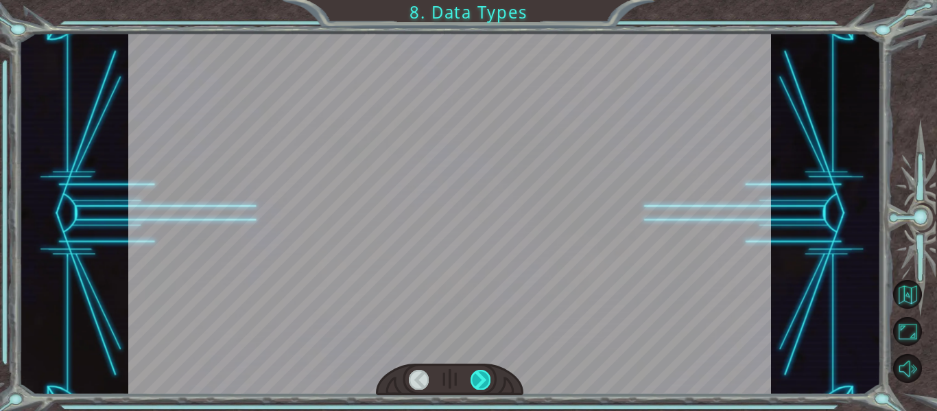
click at [483, 377] on div at bounding box center [481, 379] width 20 height 19
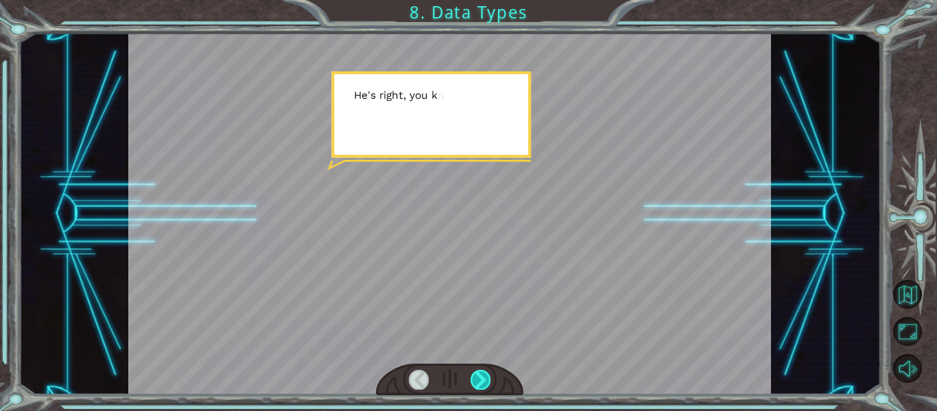
click at [483, 377] on div at bounding box center [481, 379] width 20 height 19
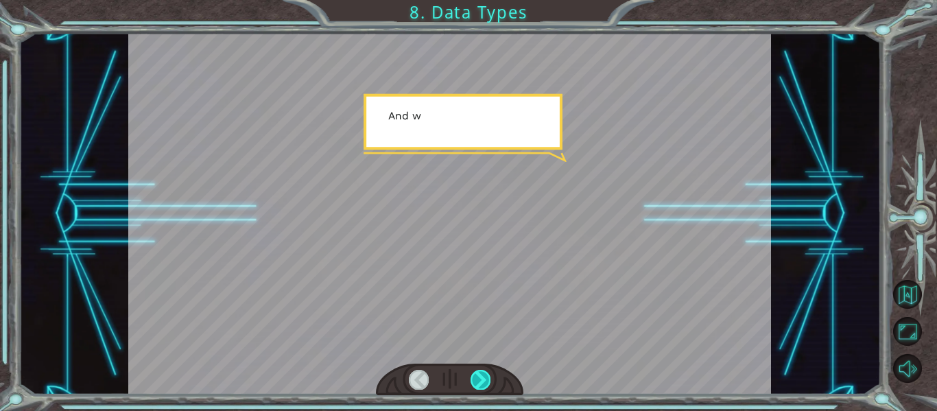
click at [483, 377] on div at bounding box center [481, 379] width 20 height 19
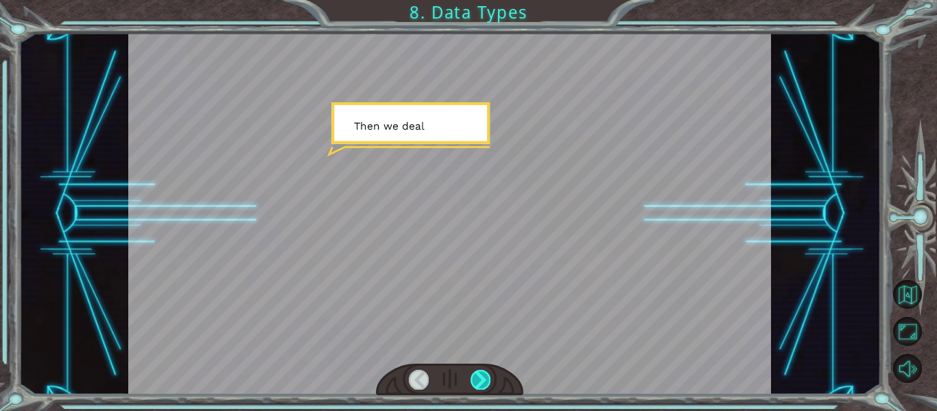
click at [483, 377] on div at bounding box center [481, 379] width 20 height 19
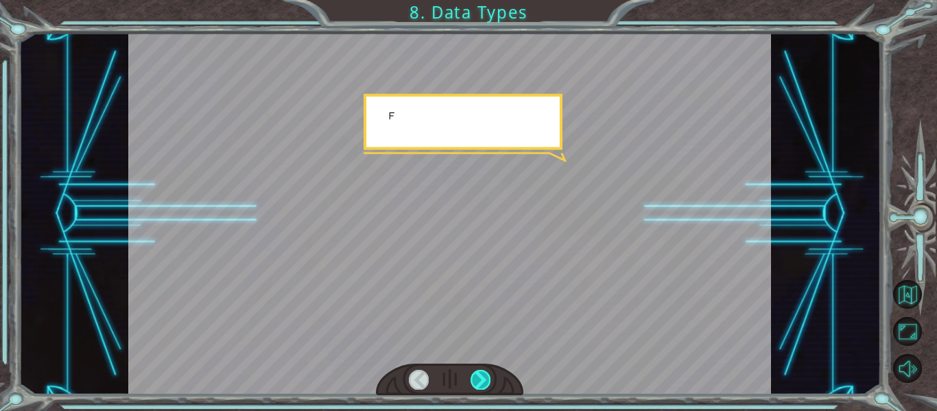
click at [483, 377] on div at bounding box center [481, 379] width 20 height 19
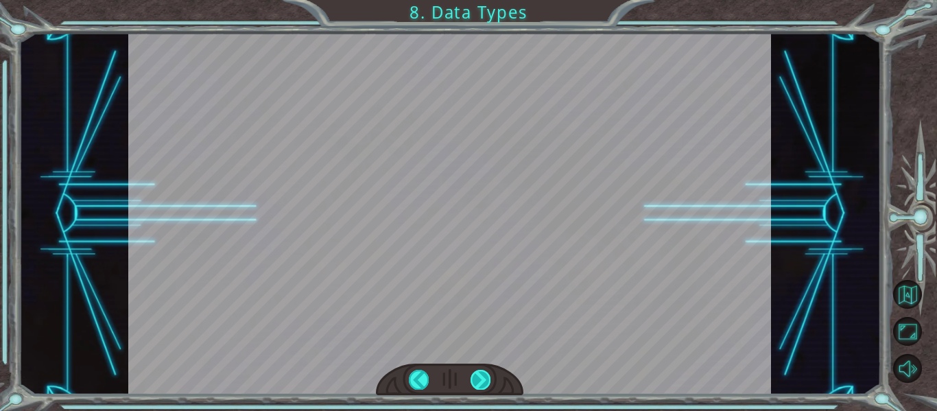
click at [483, 377] on div at bounding box center [481, 379] width 20 height 19
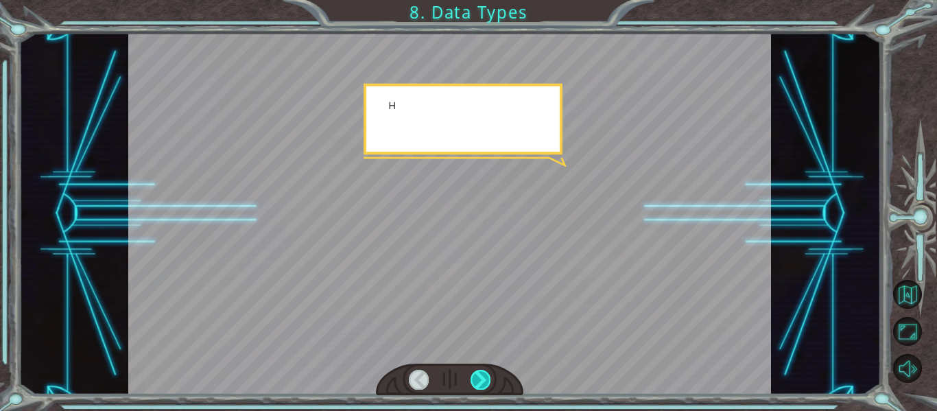
click at [483, 377] on div at bounding box center [481, 379] width 20 height 19
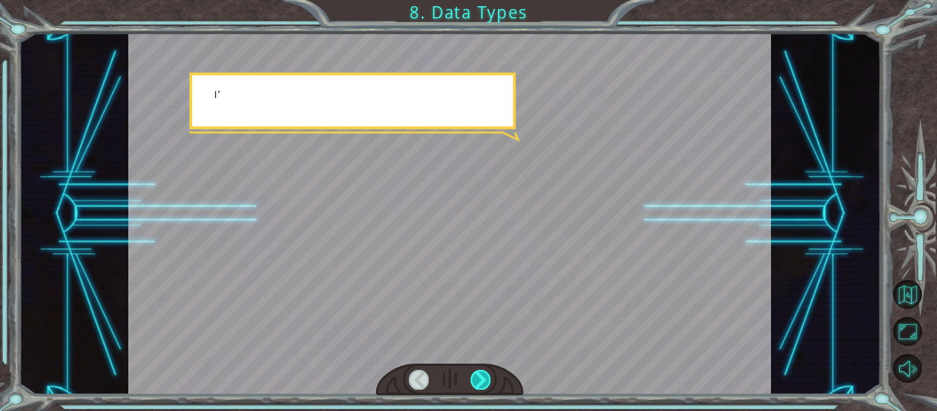
click at [483, 377] on div at bounding box center [481, 379] width 20 height 19
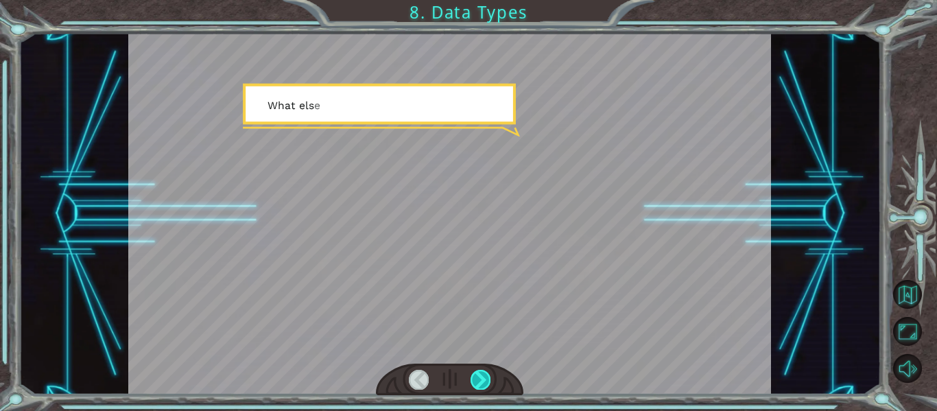
click at [483, 377] on div at bounding box center [481, 379] width 20 height 19
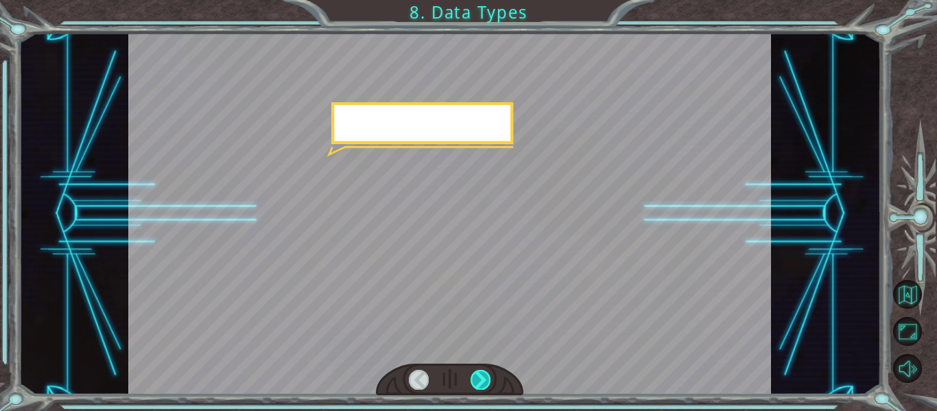
click at [483, 377] on div at bounding box center [481, 379] width 20 height 19
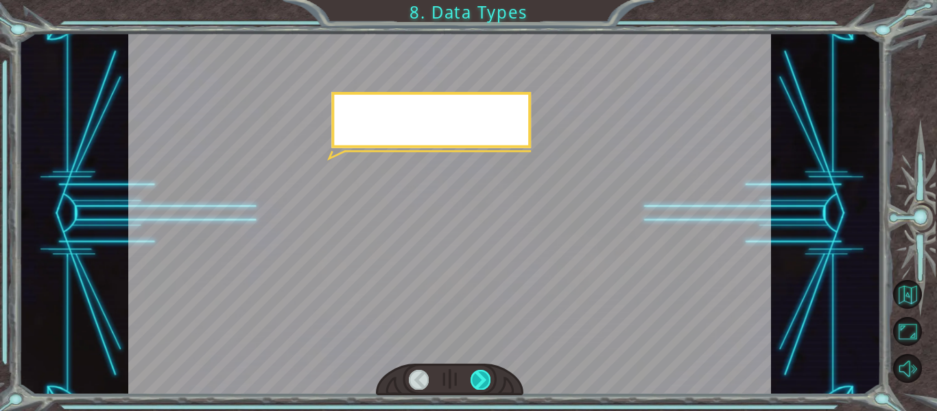
click at [483, 377] on div at bounding box center [481, 379] width 20 height 19
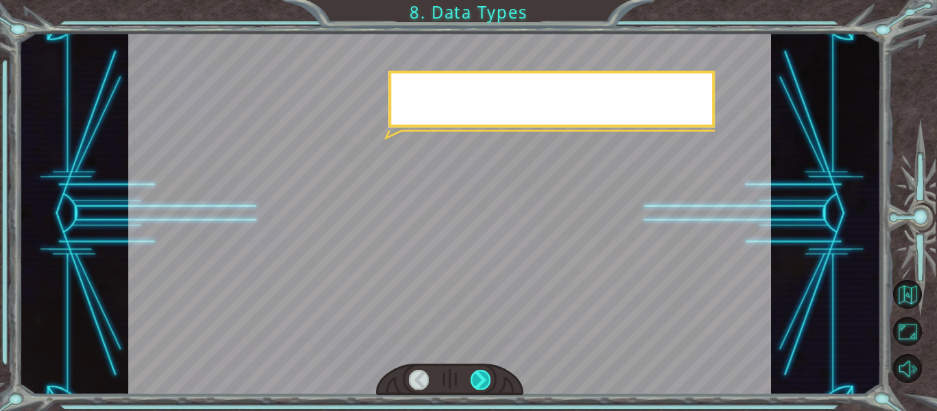
click at [483, 377] on div at bounding box center [481, 379] width 20 height 19
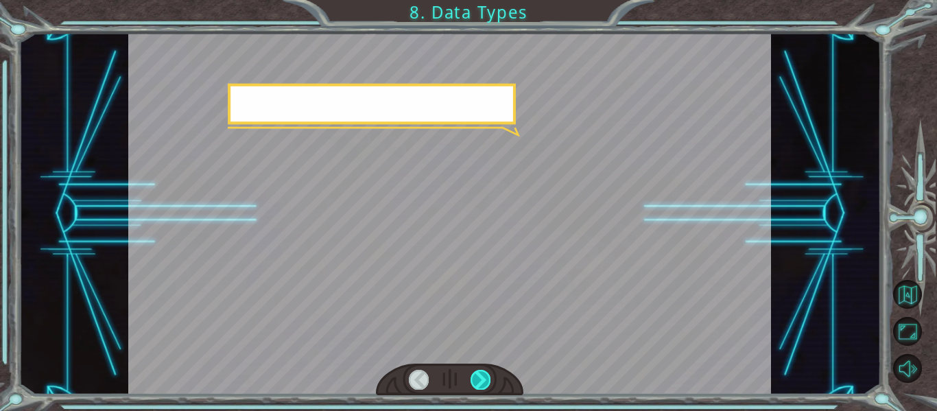
click at [483, 377] on div at bounding box center [481, 379] width 20 height 19
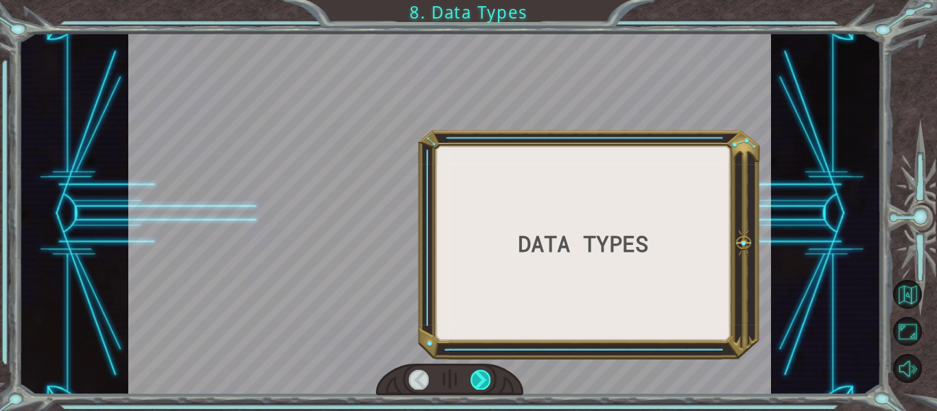
click at [483, 377] on div at bounding box center [481, 379] width 20 height 19
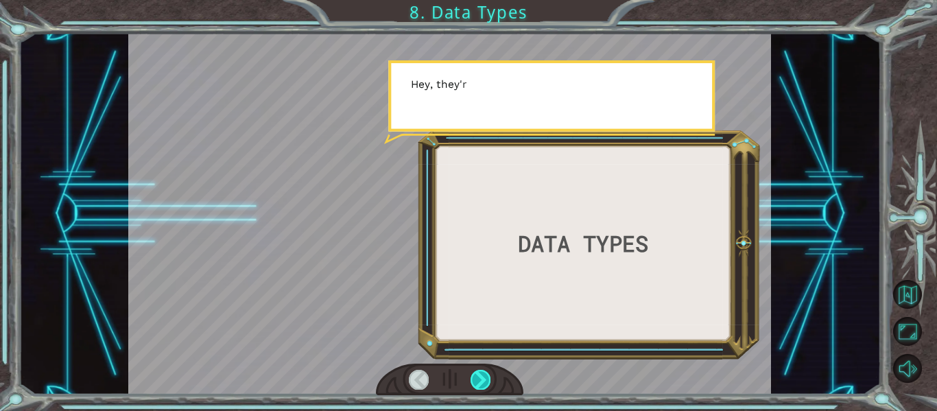
click at [483, 377] on div at bounding box center [481, 379] width 20 height 19
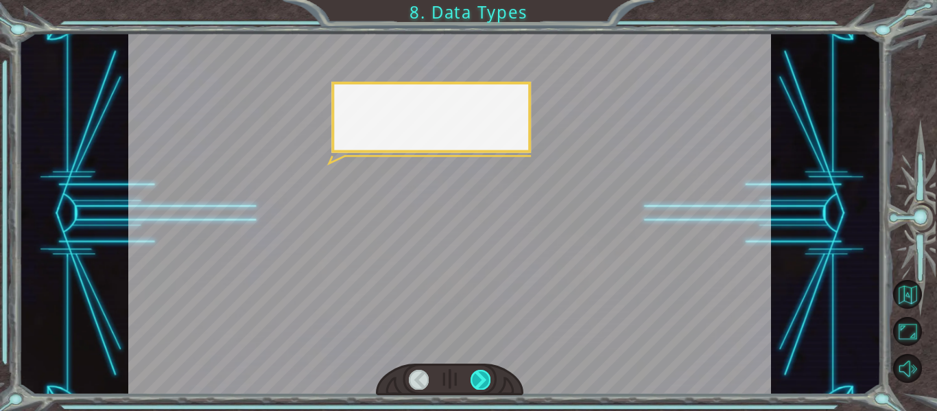
click at [483, 377] on div at bounding box center [481, 379] width 20 height 19
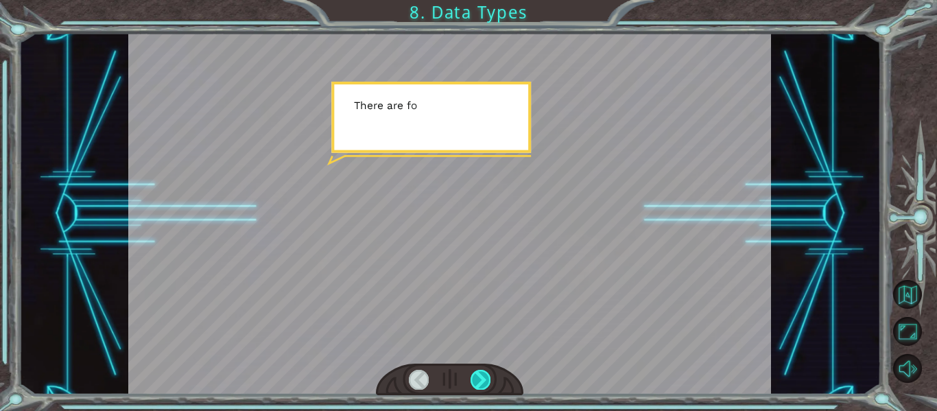
click at [483, 377] on div at bounding box center [481, 379] width 20 height 19
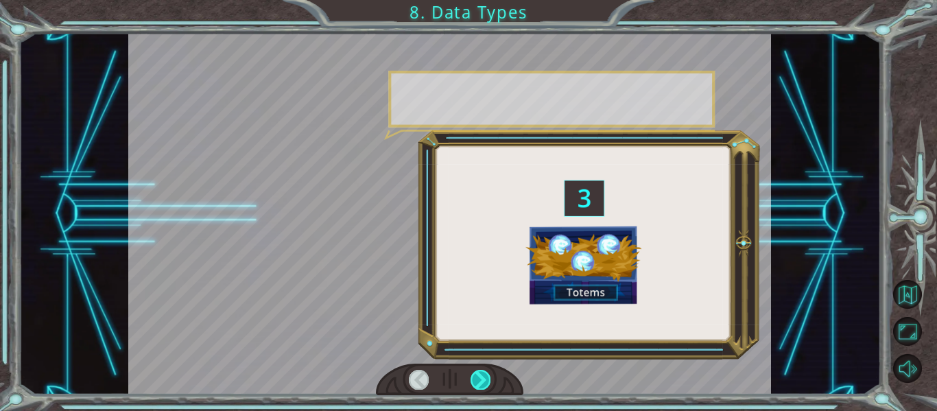
click at [483, 377] on div at bounding box center [481, 379] width 20 height 19
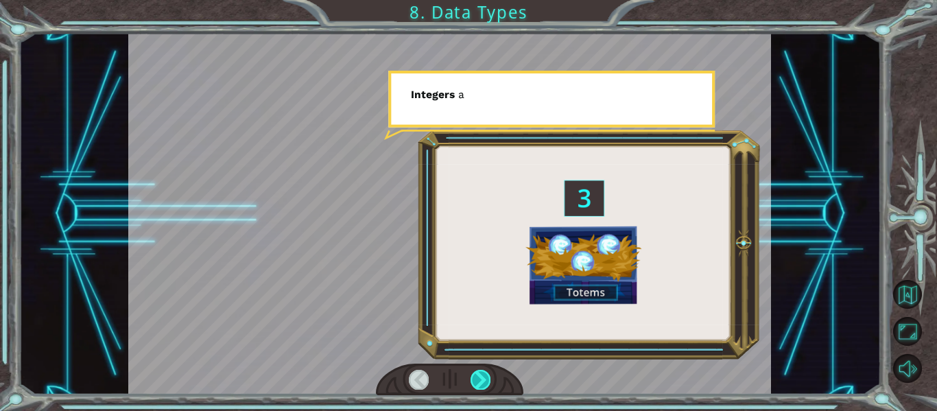
click at [483, 377] on div at bounding box center [481, 379] width 20 height 19
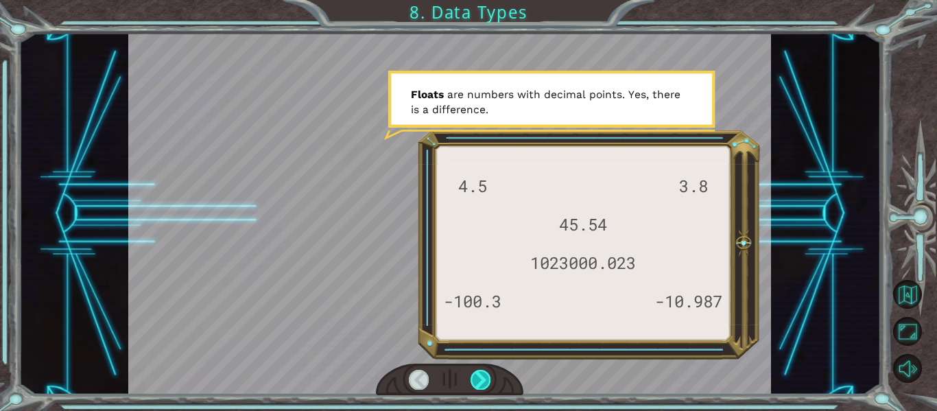
click at [483, 377] on div at bounding box center [481, 379] width 20 height 19
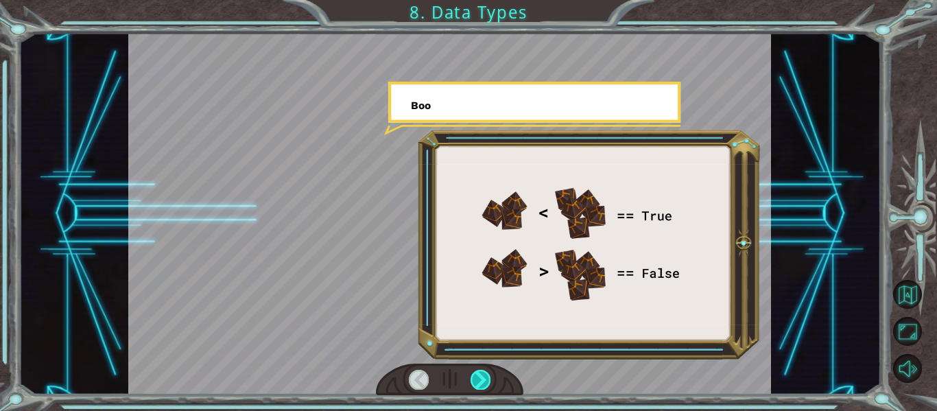
click at [483, 377] on div at bounding box center [481, 379] width 20 height 19
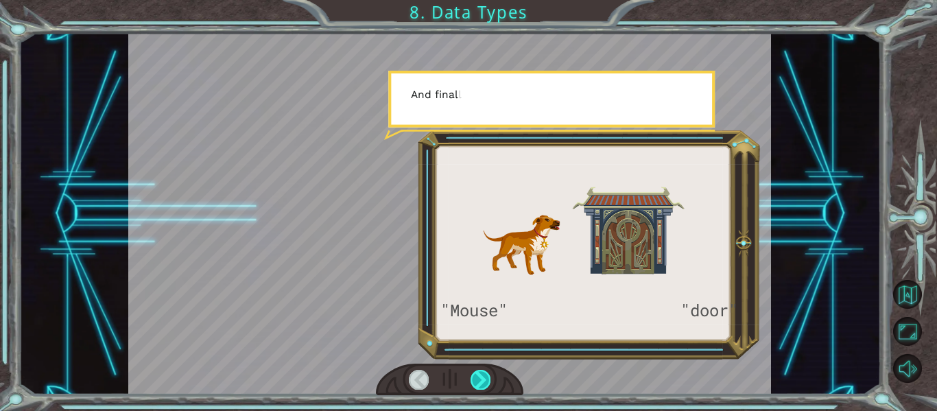
click at [483, 377] on div at bounding box center [481, 379] width 20 height 19
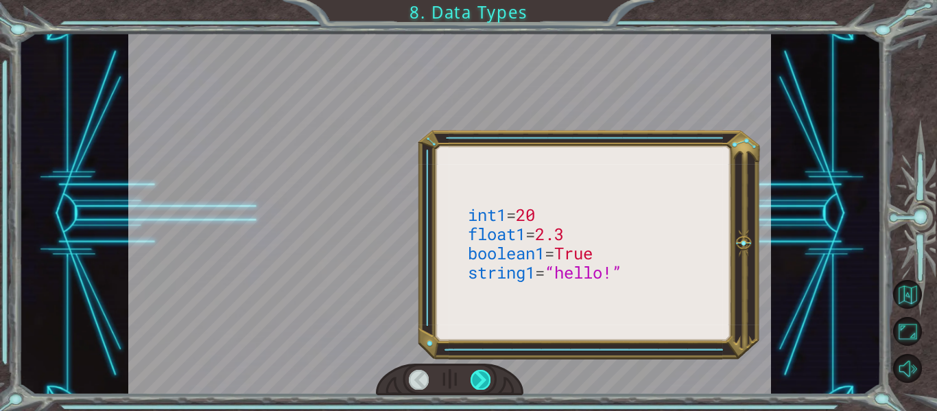
click at [483, 377] on div at bounding box center [481, 379] width 20 height 19
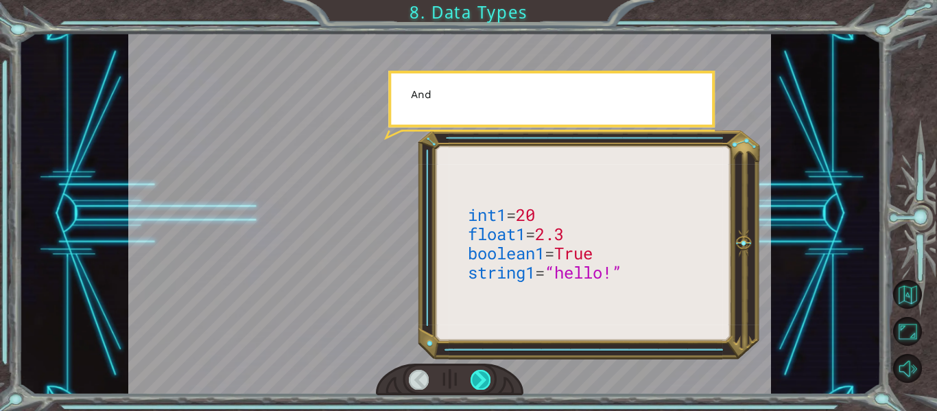
click at [483, 377] on div at bounding box center [481, 379] width 20 height 19
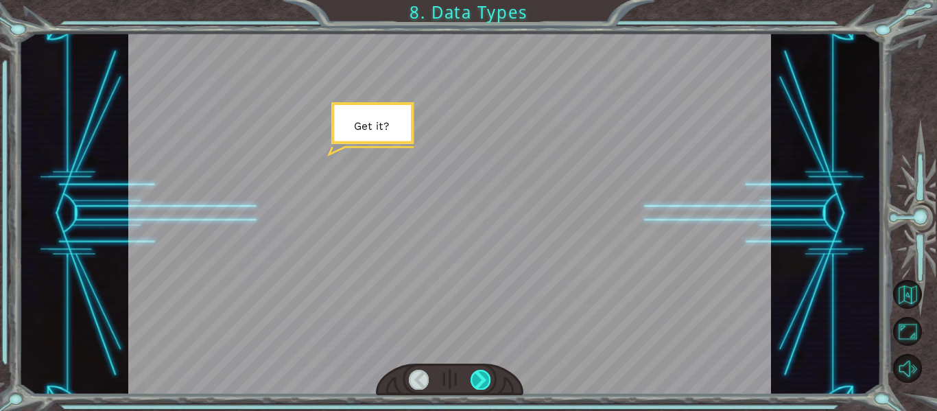
click at [483, 377] on div at bounding box center [481, 379] width 20 height 19
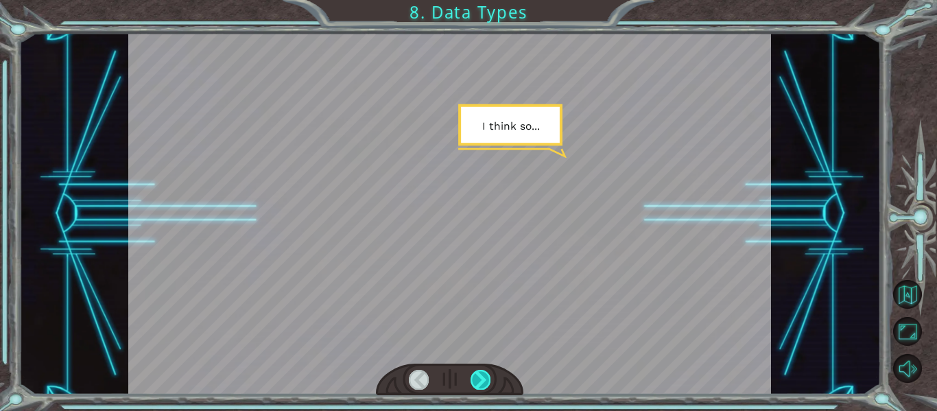
click at [483, 377] on div at bounding box center [481, 379] width 20 height 19
click at [483, 0] on div "int1 = 20 float1 = 2.3 boolean1 = True string1 = “hello!” T [PERSON_NAME] ! I t…" at bounding box center [468, 0] width 937 height 0
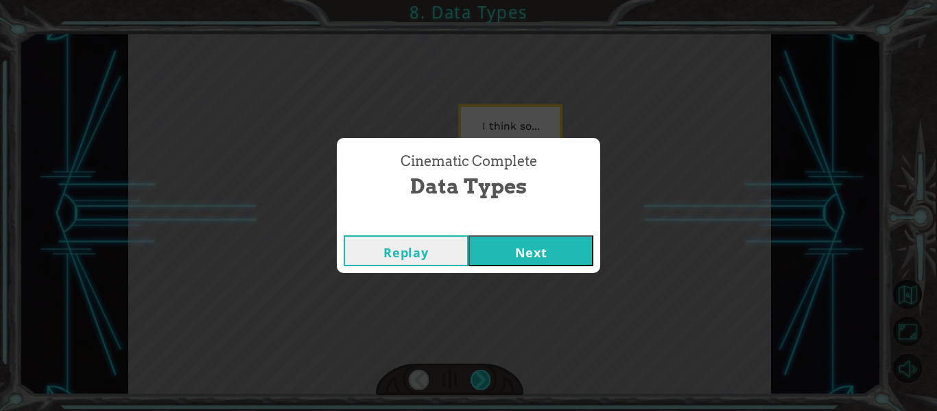
click at [483, 377] on div "Cinematic Complete Data Types Replay Next" at bounding box center [468, 205] width 937 height 411
click at [549, 253] on button "Next" at bounding box center [531, 250] width 125 height 31
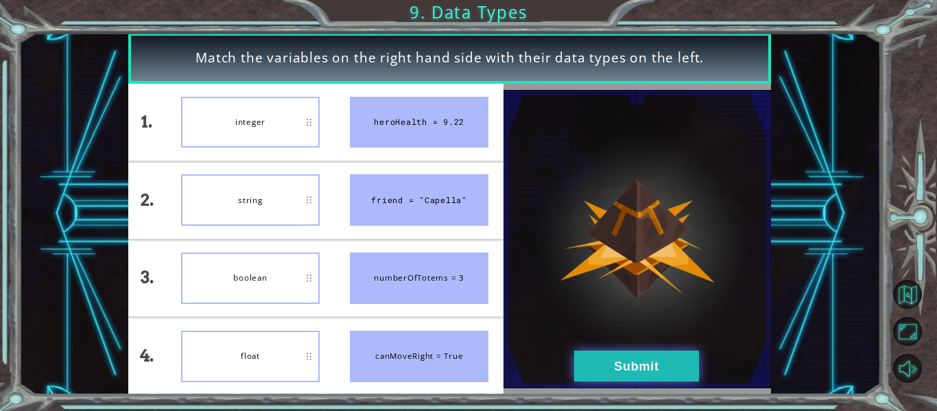
click at [588, 369] on button "Submit" at bounding box center [636, 366] width 125 height 31
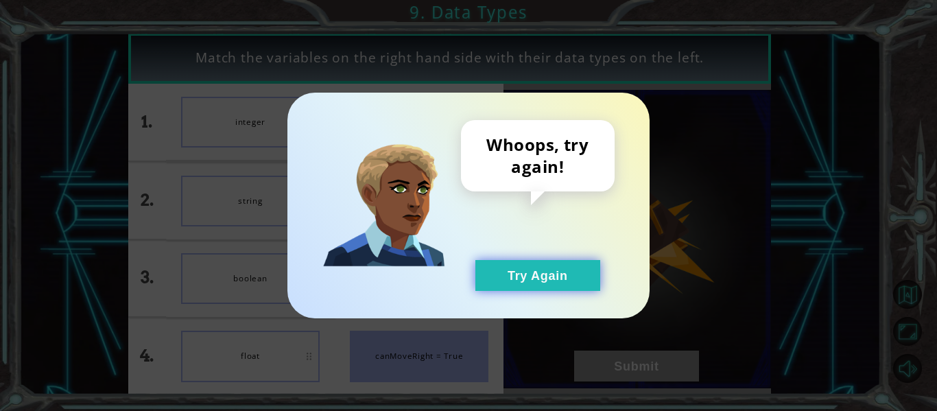
click at [520, 267] on button "Try Again" at bounding box center [538, 275] width 125 height 31
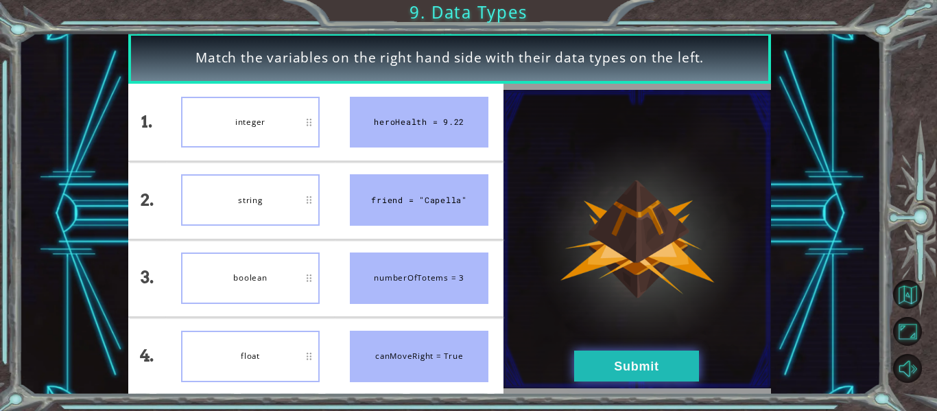
click at [650, 372] on button "Submit" at bounding box center [636, 366] width 125 height 31
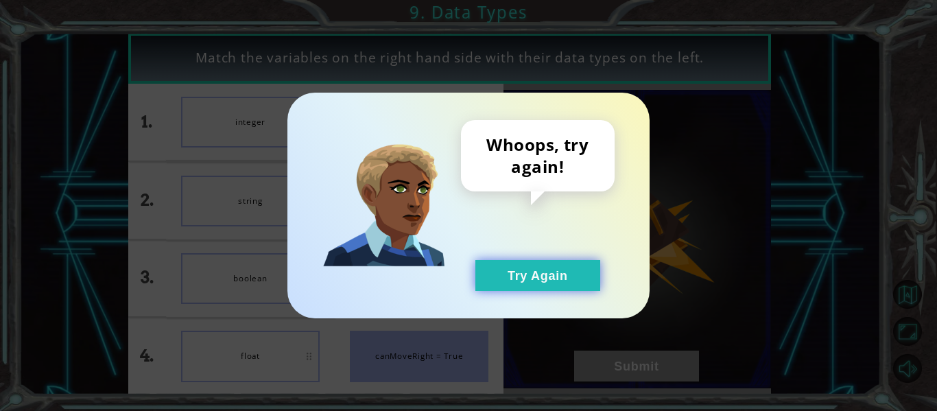
click at [583, 282] on button "Try Again" at bounding box center [538, 275] width 125 height 31
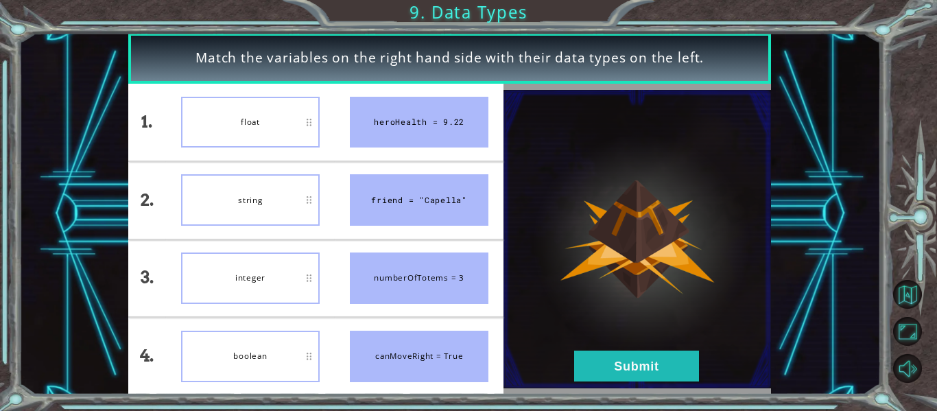
click at [648, 348] on img at bounding box center [638, 239] width 268 height 298
click at [648, 357] on button "Submit" at bounding box center [636, 366] width 125 height 31
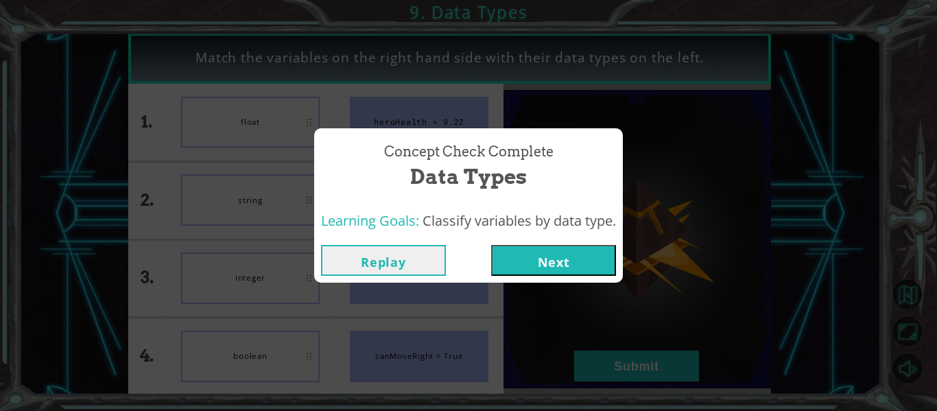
click at [597, 264] on button "Next" at bounding box center [553, 260] width 125 height 31
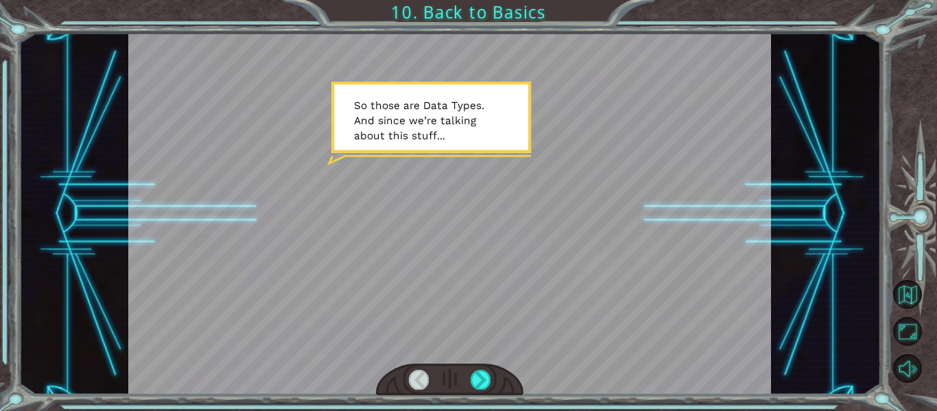
click at [926, 331] on div at bounding box center [916, 222] width 42 height 329
click at [907, 327] on button "Maximize Browser" at bounding box center [907, 331] width 29 height 29
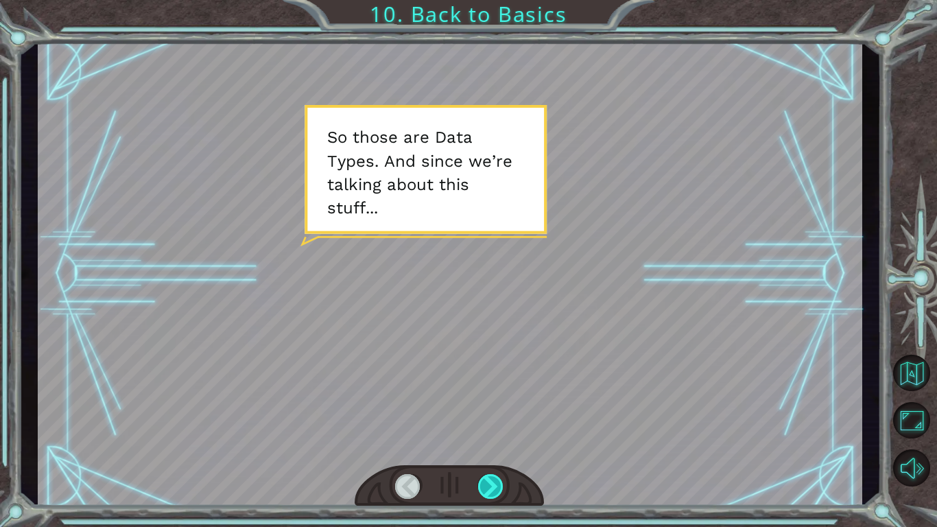
click at [488, 410] on div at bounding box center [491, 486] width 26 height 25
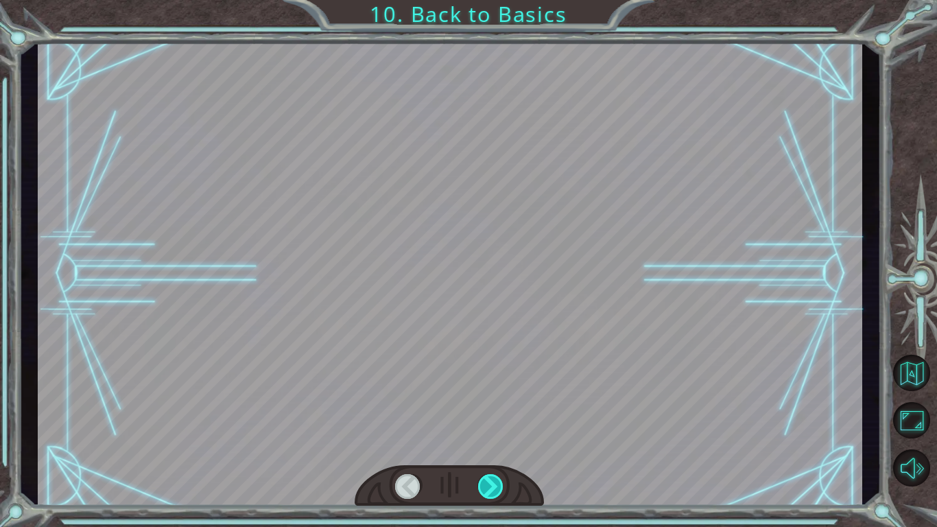
click at [488, 410] on div at bounding box center [491, 486] width 26 height 25
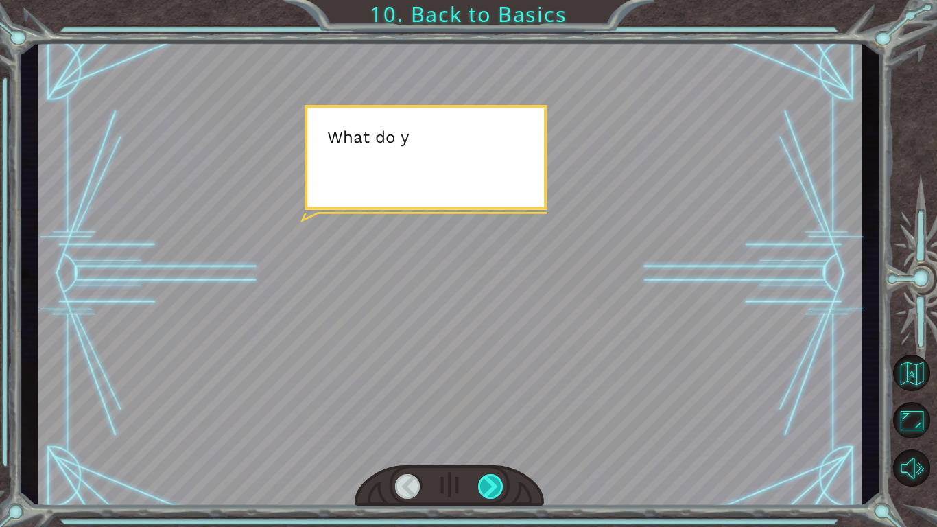
click at [488, 410] on div at bounding box center [491, 486] width 26 height 25
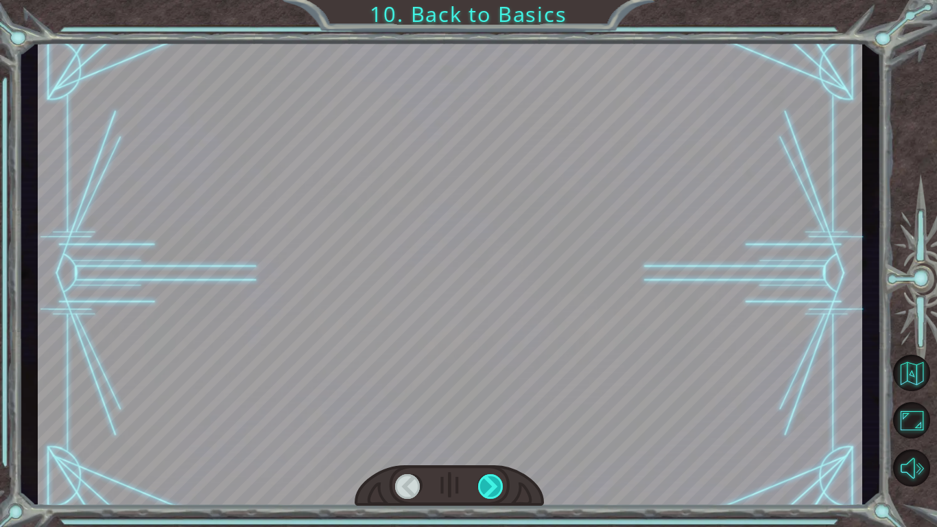
click at [488, 410] on div at bounding box center [491, 486] width 26 height 25
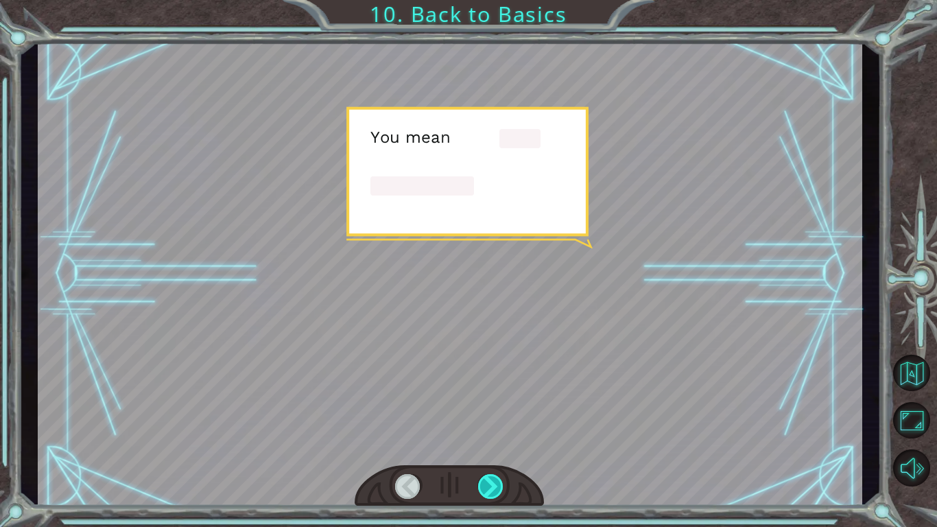
click at [488, 410] on div at bounding box center [491, 486] width 26 height 25
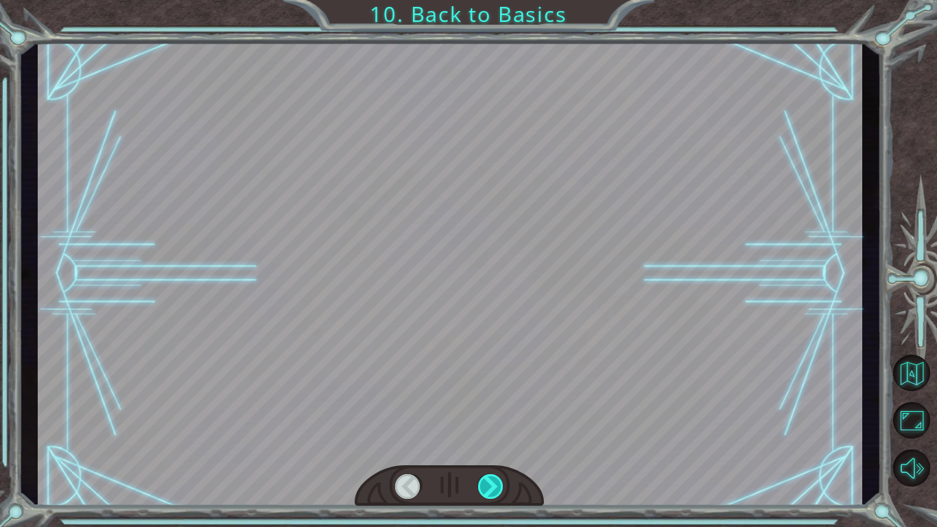
click at [488, 410] on div at bounding box center [491, 486] width 26 height 25
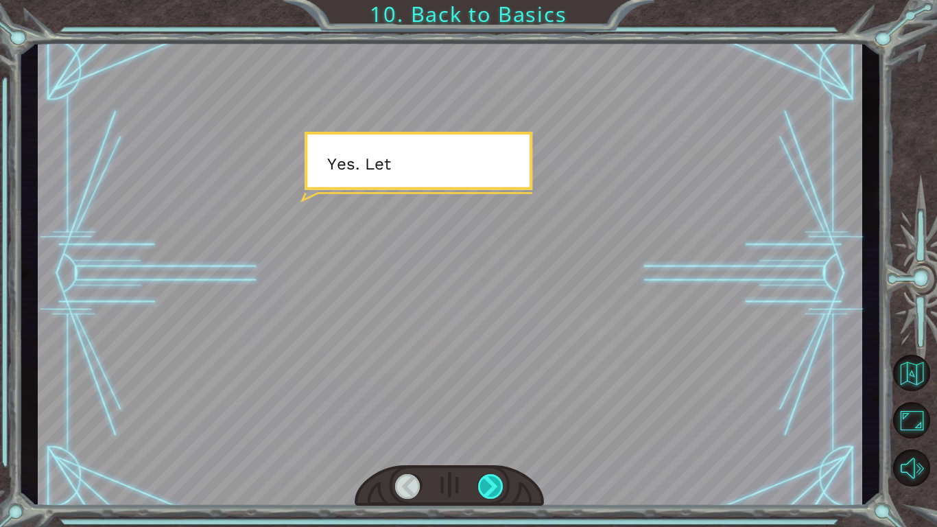
click at [488, 410] on div at bounding box center [491, 486] width 26 height 25
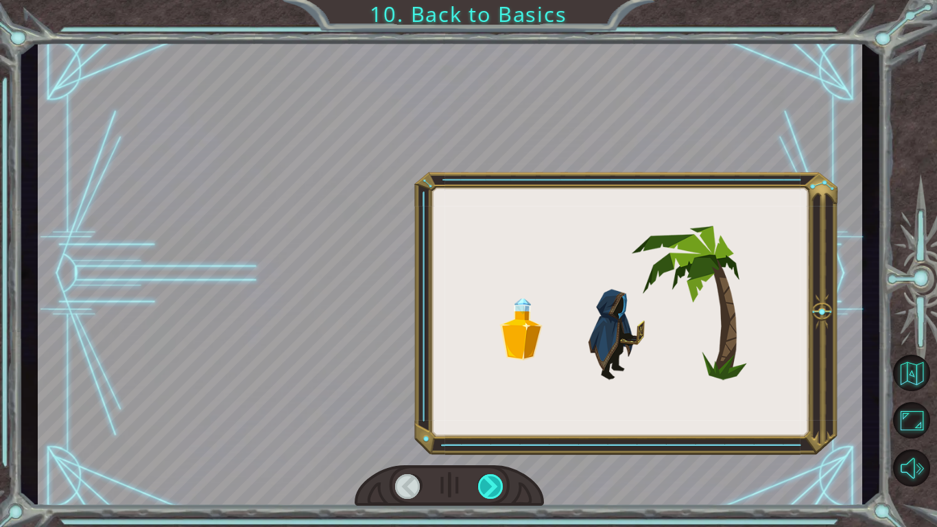
click at [488, 410] on div at bounding box center [491, 486] width 26 height 25
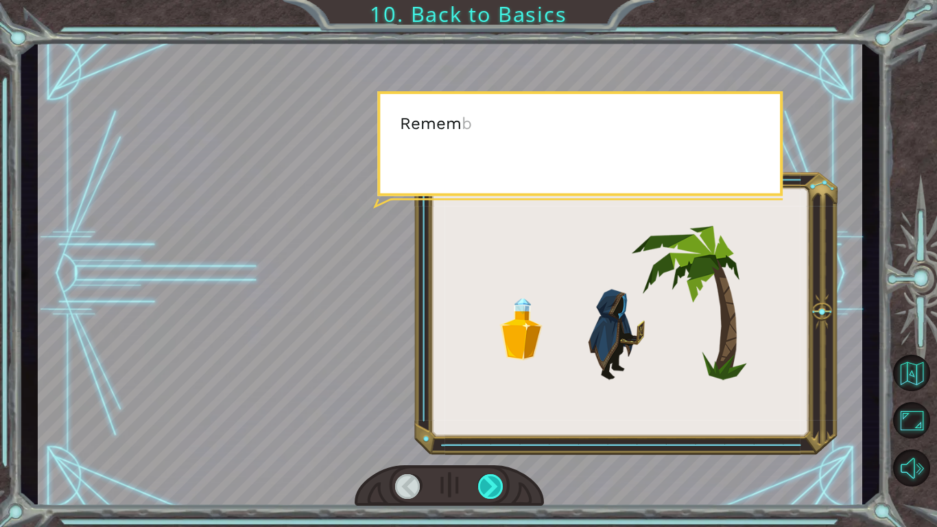
click at [488, 410] on div at bounding box center [491, 486] width 26 height 25
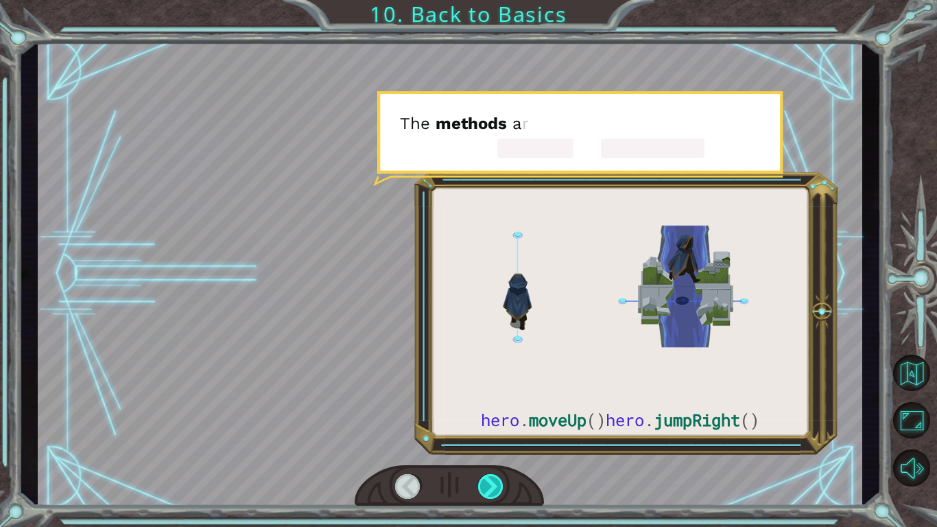
click at [488, 410] on div at bounding box center [491, 486] width 26 height 25
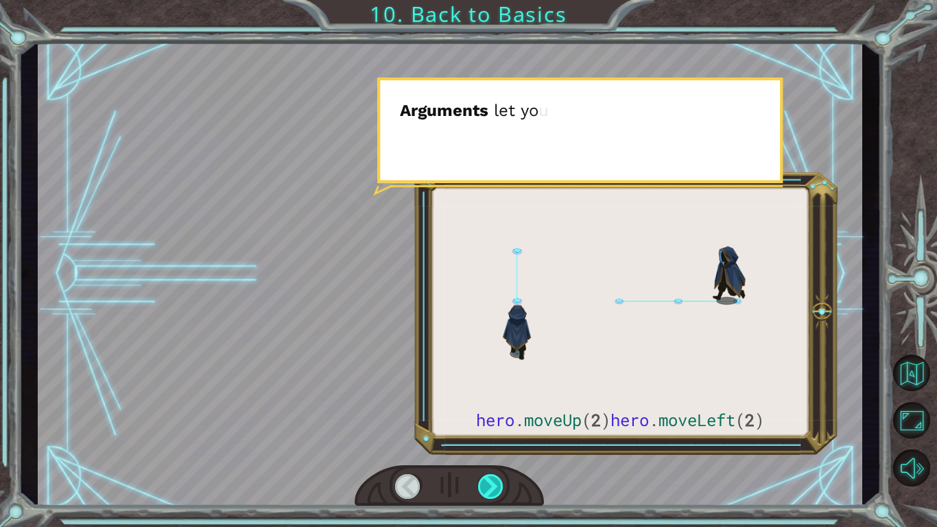
click at [488, 410] on div at bounding box center [491, 486] width 26 height 25
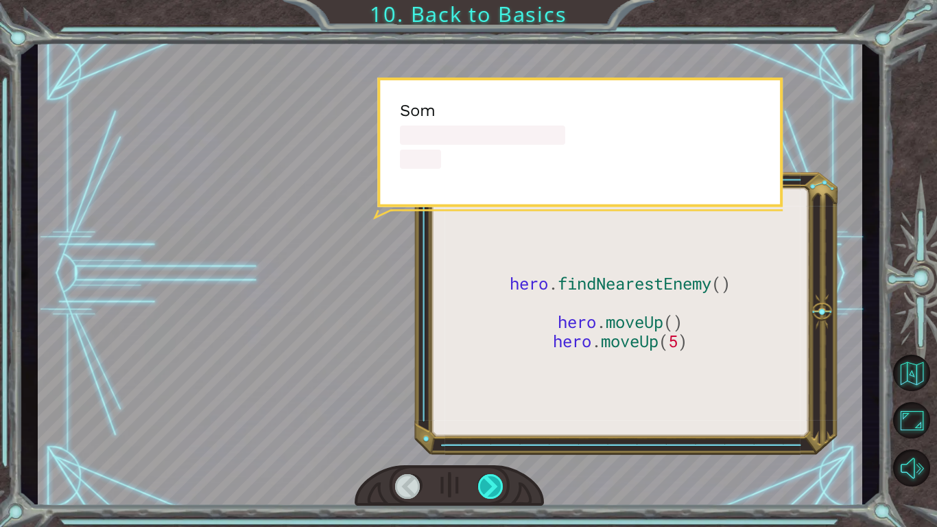
click at [488, 410] on div at bounding box center [491, 486] width 26 height 25
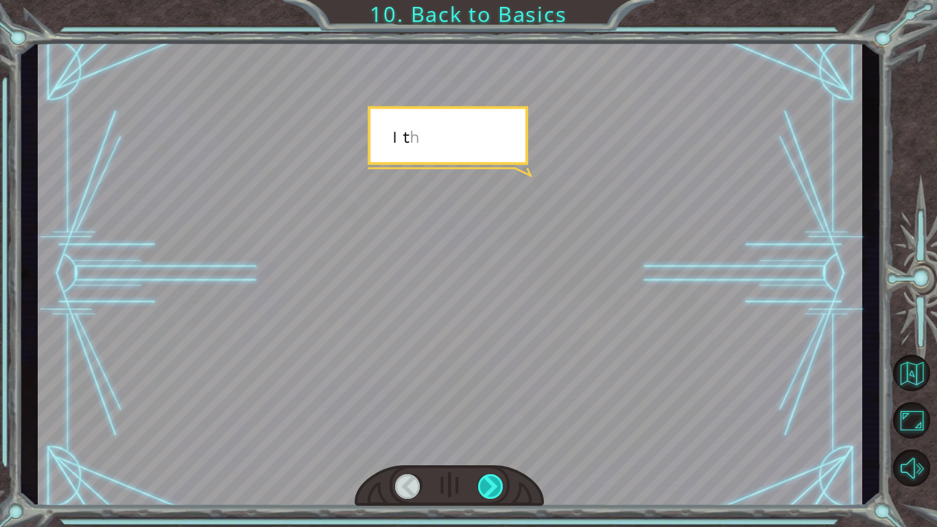
click at [488, 410] on div at bounding box center [491, 486] width 26 height 25
drag, startPoint x: 488, startPoint y: 484, endPoint x: 430, endPoint y: 526, distance: 71.8
click at [430, 410] on div "hero . findNearestEnemy () hero . moveUp () hero . moveUp ( 5 ) S o t h o s e a…" at bounding box center [468, 263] width 937 height 527
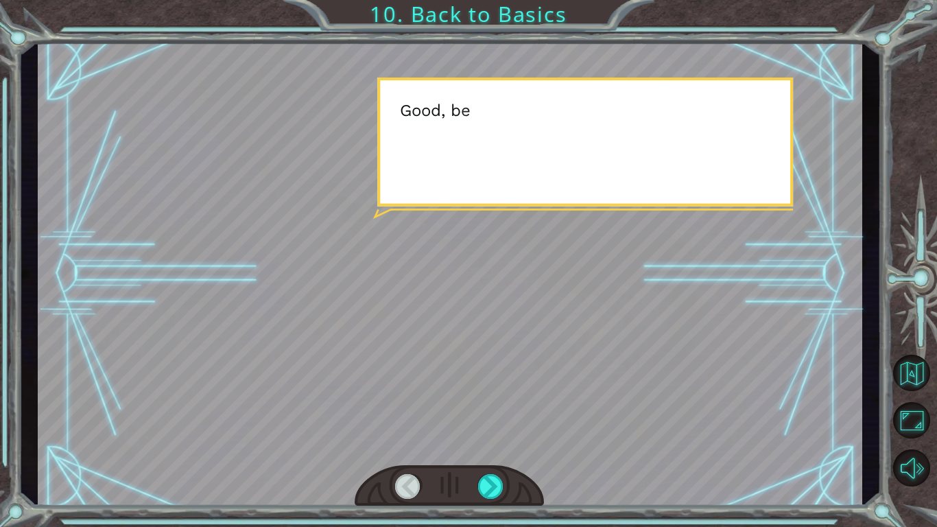
click at [430, 410] on div "hero . findNearestEnemy () hero . moveUp () hero . moveUp ( 5 ) S o t h o s e a…" at bounding box center [468, 263] width 937 height 527
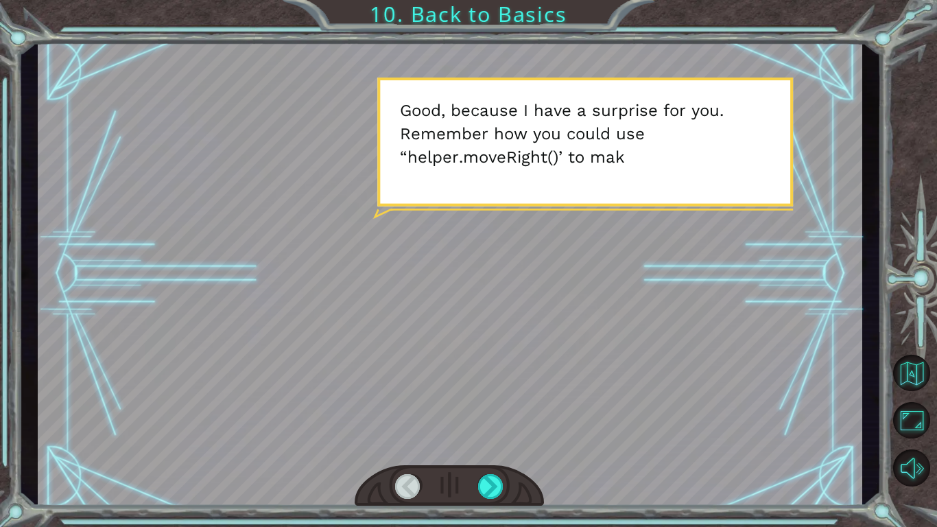
click at [430, 410] on div "hero . findNearestEnemy () hero . moveUp () hero . moveUp ( 5 ) S o t h o s e a…" at bounding box center [468, 263] width 937 height 527
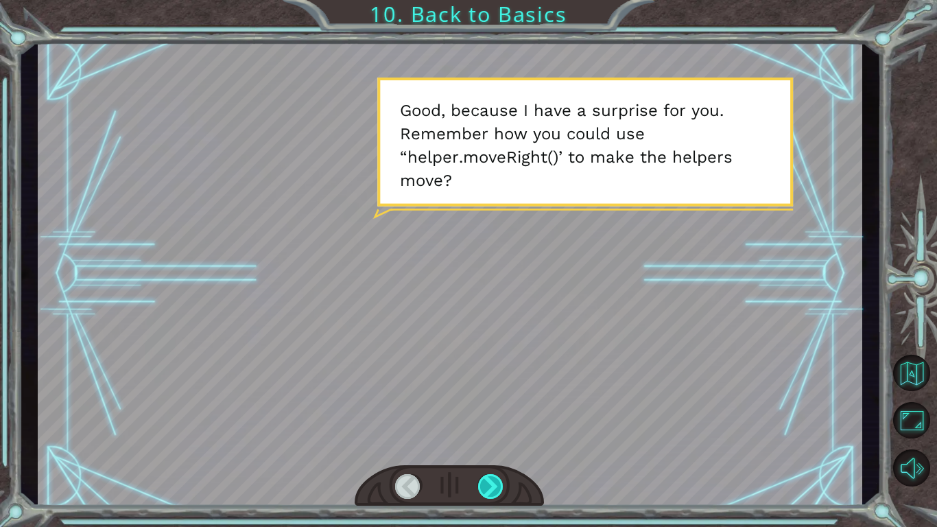
drag, startPoint x: 430, startPoint y: 526, endPoint x: 486, endPoint y: 487, distance: 69.1
click at [486, 410] on div "hero . findNearestEnemy () hero . moveUp () hero . moveUp ( 5 ) S o t h o s e a…" at bounding box center [468, 263] width 937 height 527
click at [486, 410] on div at bounding box center [491, 486] width 26 height 25
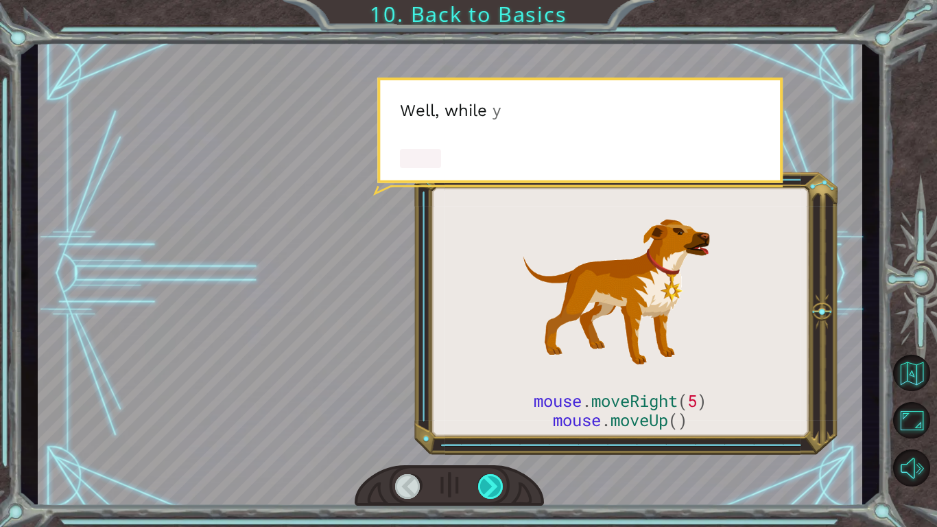
click at [486, 410] on div at bounding box center [491, 486] width 26 height 25
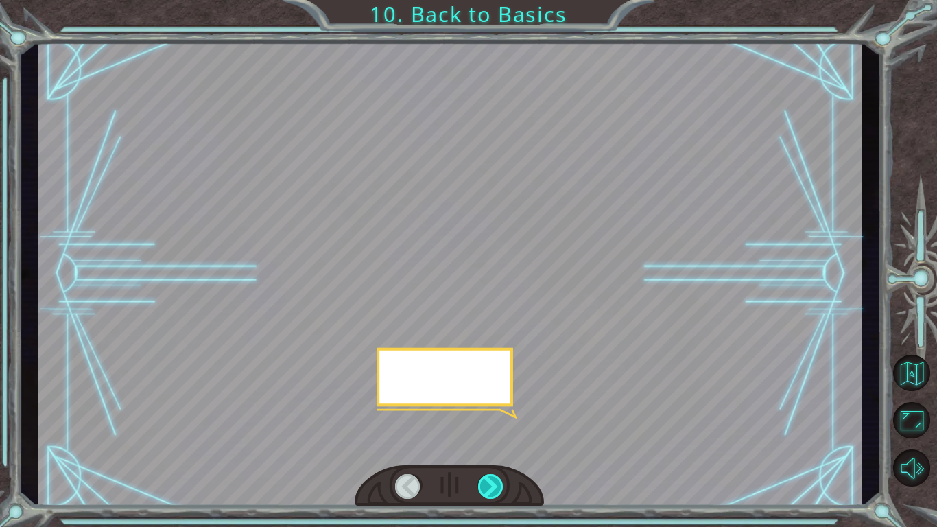
click at [486, 410] on div at bounding box center [491, 486] width 26 height 25
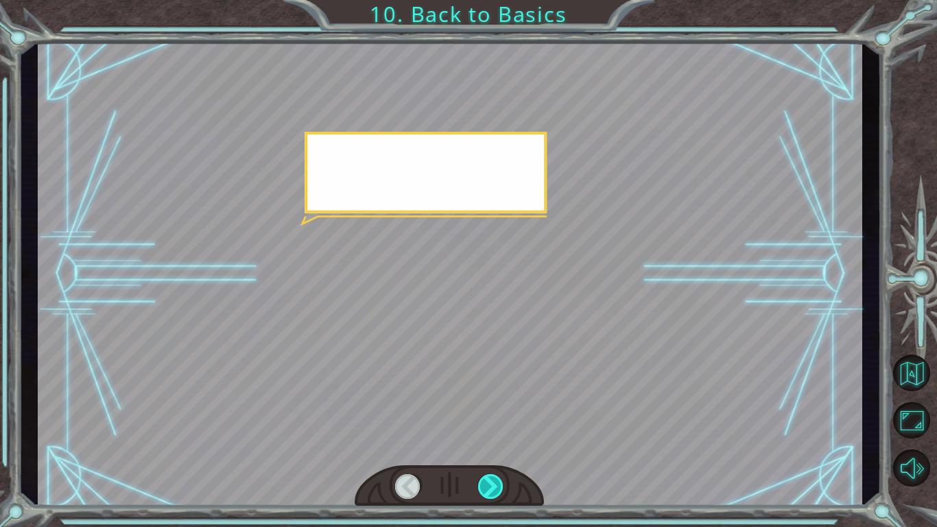
click at [486, 410] on div at bounding box center [491, 486] width 26 height 25
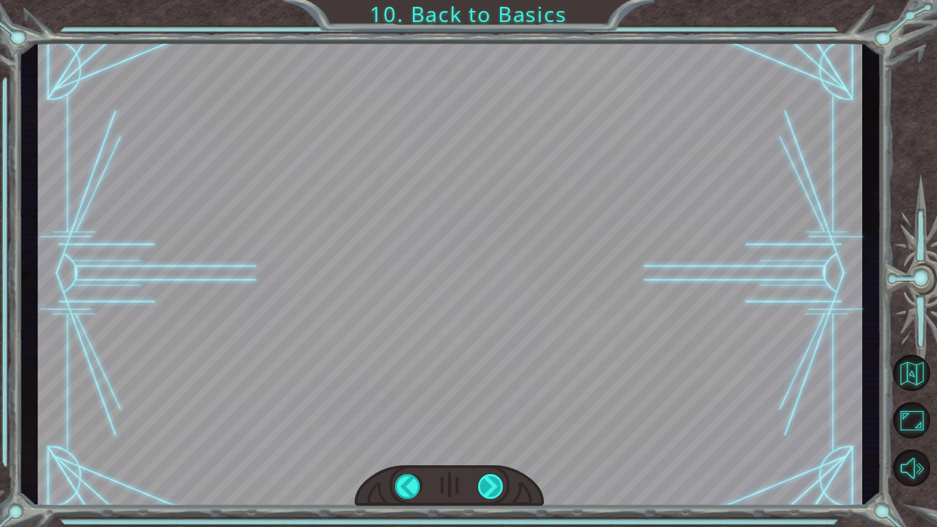
click at [486, 410] on div at bounding box center [491, 486] width 26 height 25
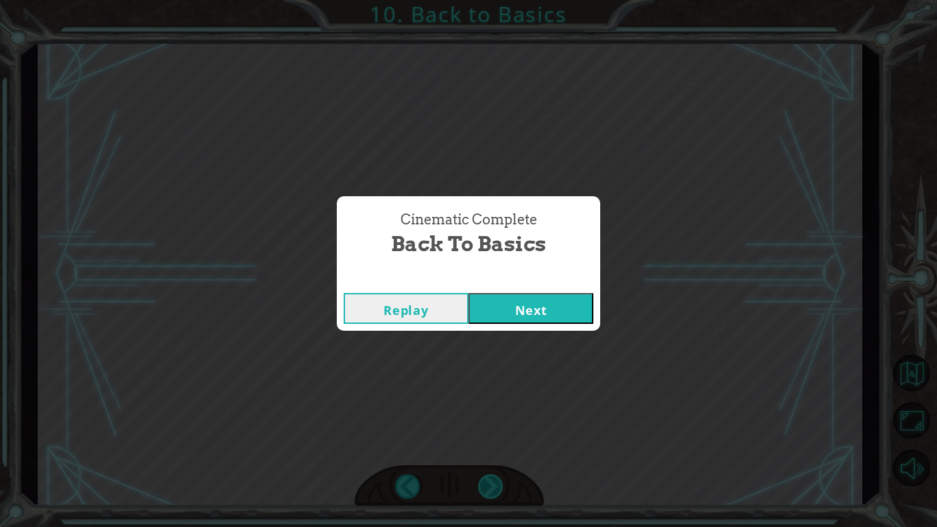
click at [486, 410] on div "Cinematic Complete Back to Basics Replay Next" at bounding box center [468, 263] width 937 height 527
click at [515, 310] on button "Next" at bounding box center [531, 308] width 125 height 31
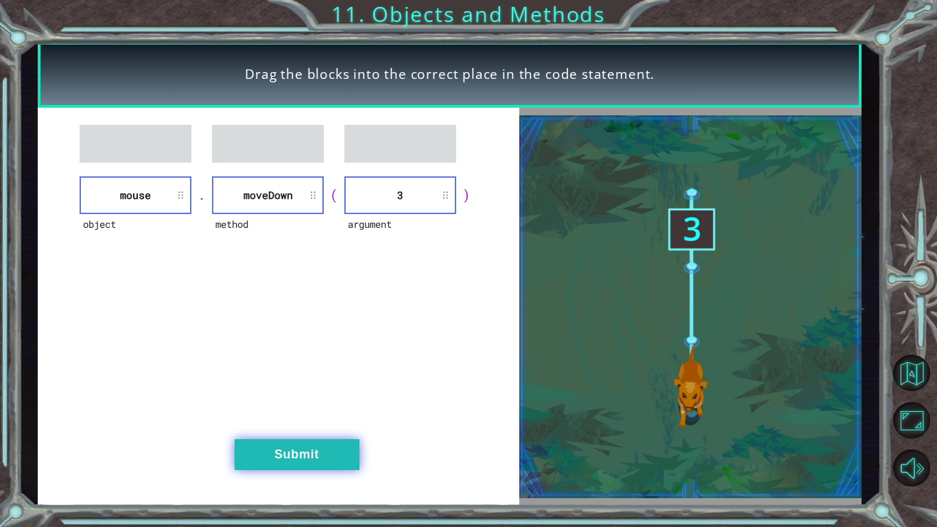
click at [315, 410] on button "Submit" at bounding box center [297, 454] width 125 height 31
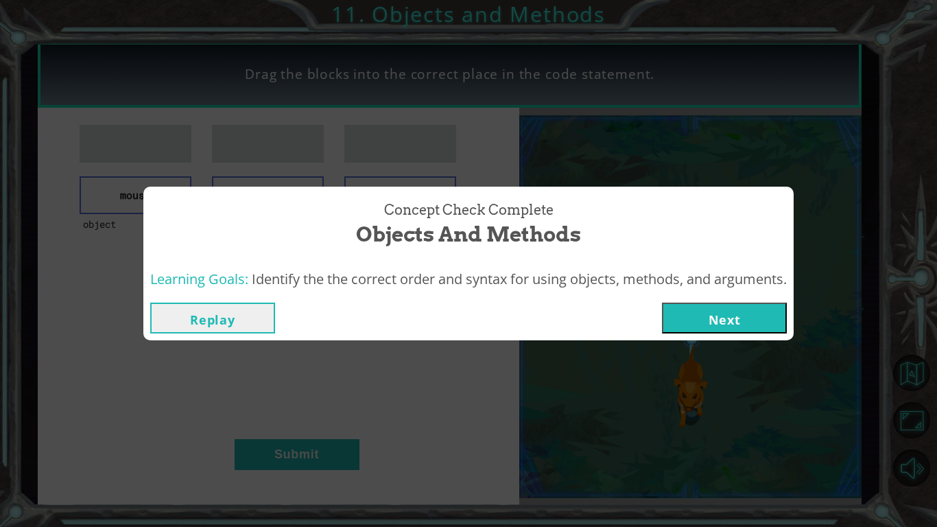
click at [685, 320] on button "Next" at bounding box center [724, 318] width 125 height 31
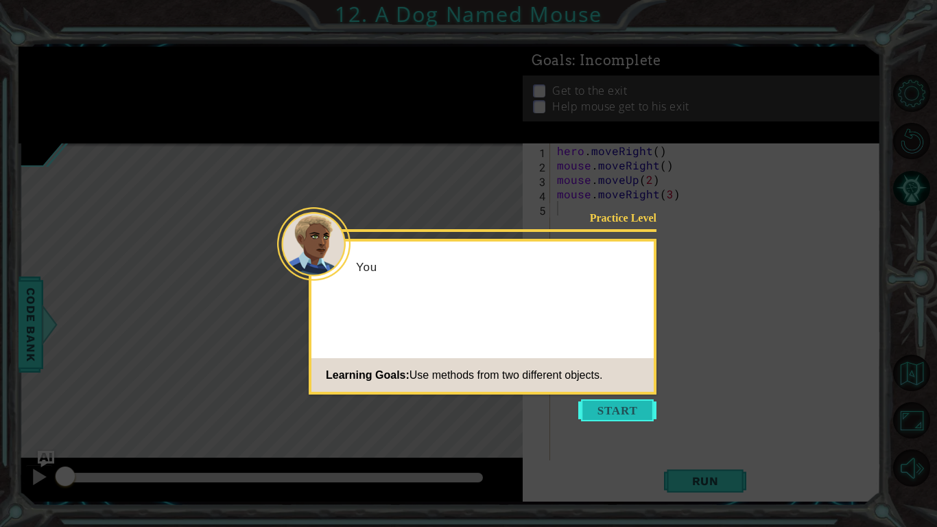
click at [619, 410] on button "Start" at bounding box center [617, 410] width 78 height 22
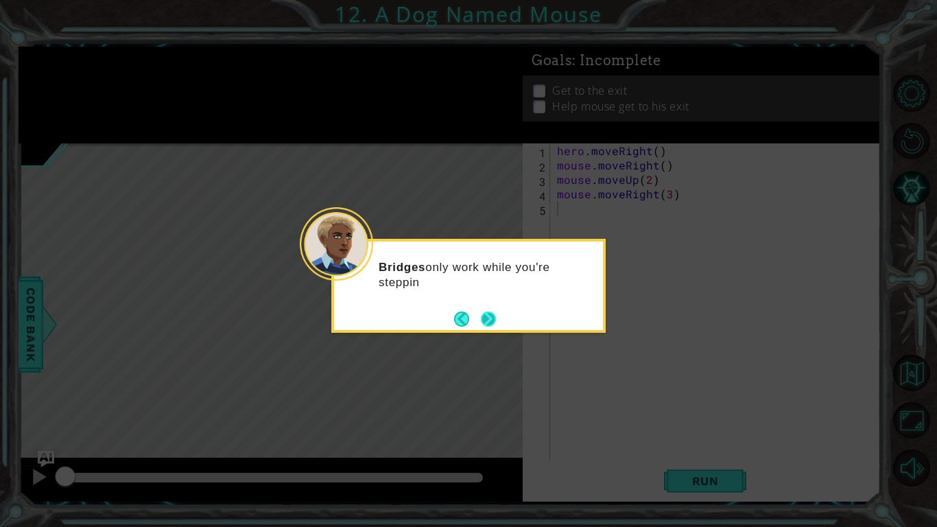
click at [490, 325] on button "Next" at bounding box center [488, 319] width 16 height 16
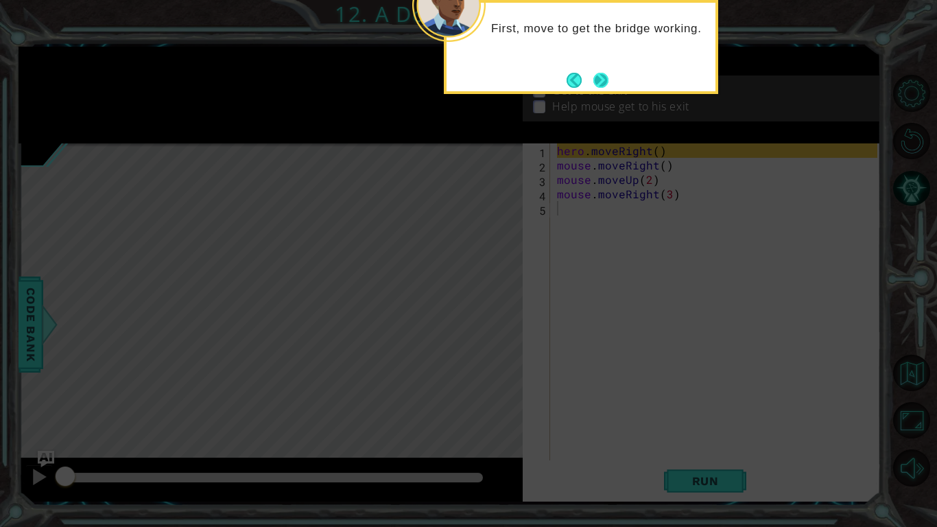
click at [603, 91] on div "First, move to get the bridge working." at bounding box center [581, 47] width 274 height 94
click at [603, 88] on button "Next" at bounding box center [601, 80] width 16 height 16
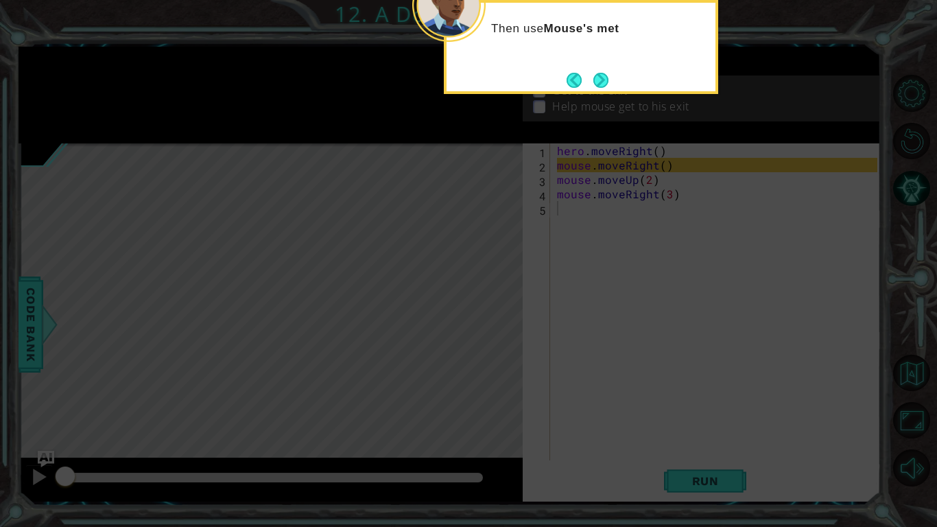
click at [603, 88] on button "Next" at bounding box center [601, 80] width 15 height 15
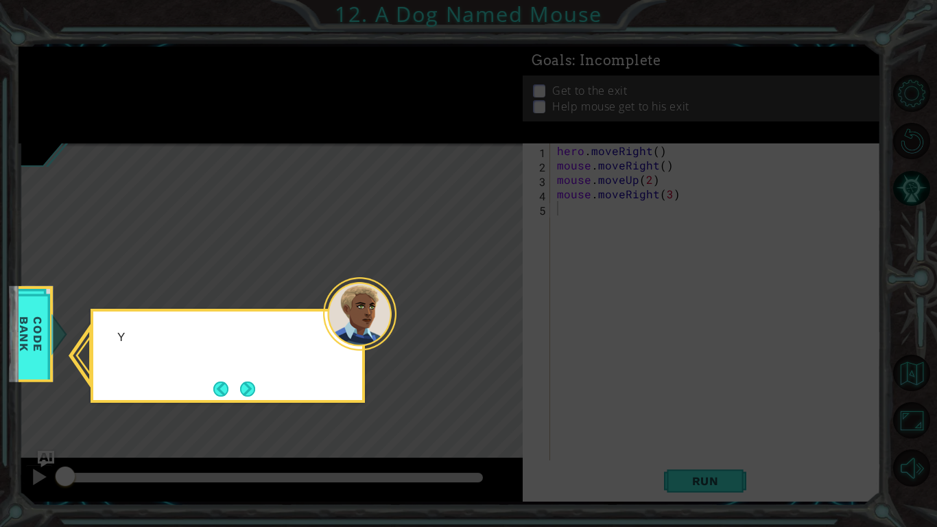
click at [603, 90] on icon at bounding box center [468, 263] width 937 height 527
click at [255, 392] on button "Next" at bounding box center [247, 389] width 15 height 15
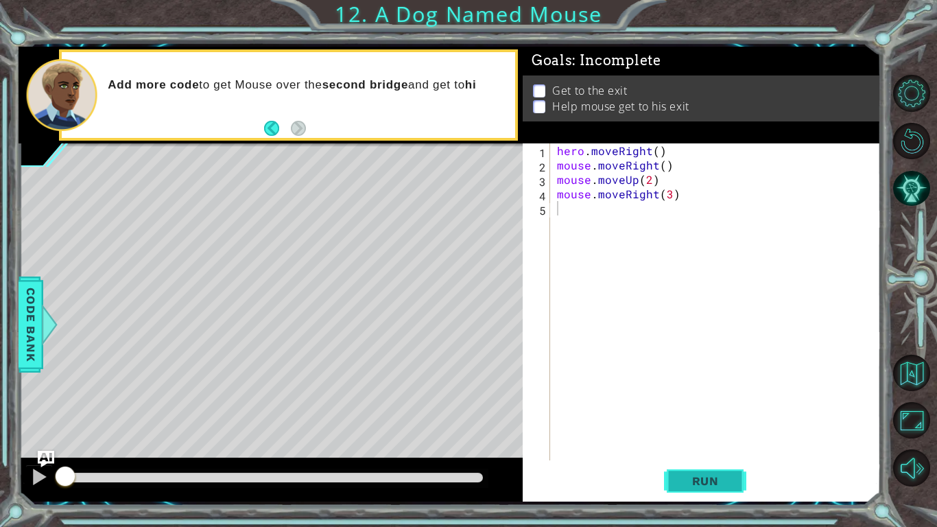
click at [679, 410] on span "Run" at bounding box center [706, 481] width 54 height 14
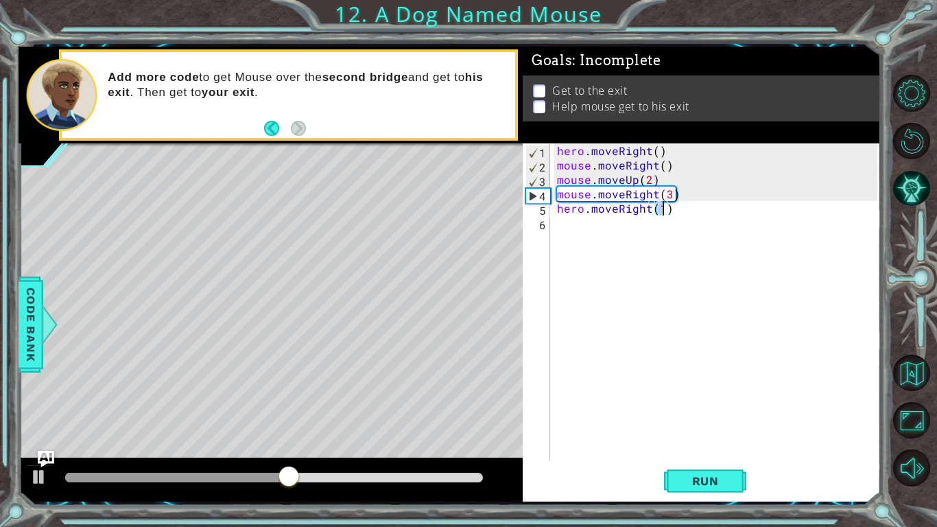
scroll to position [0, 6]
type textarea "hero.moveRight(2)"
click at [704, 410] on span "Run" at bounding box center [706, 481] width 54 height 14
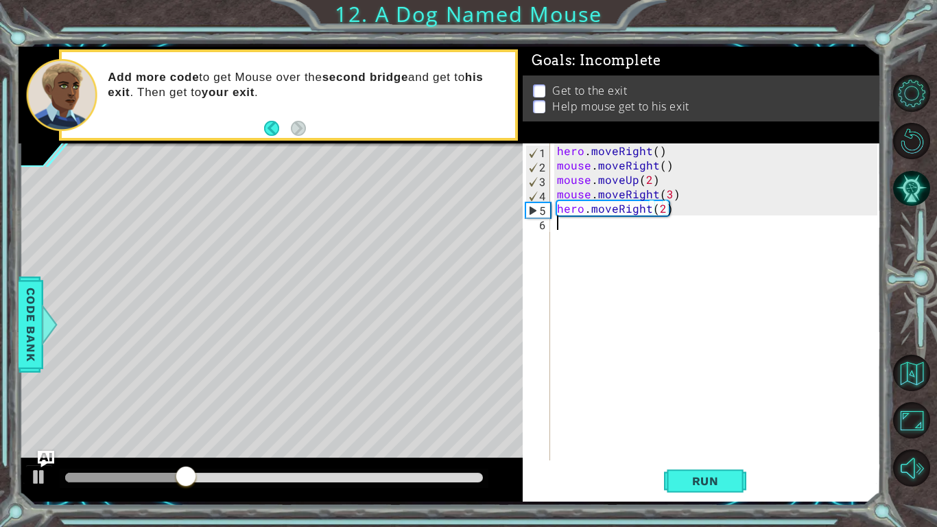
click at [605, 228] on div "hero . moveRight ( ) mouse . moveRight ( ) mouse . moveUp ( 2 ) mouse . moveRig…" at bounding box center [719, 316] width 330 height 346
type textarea "h"
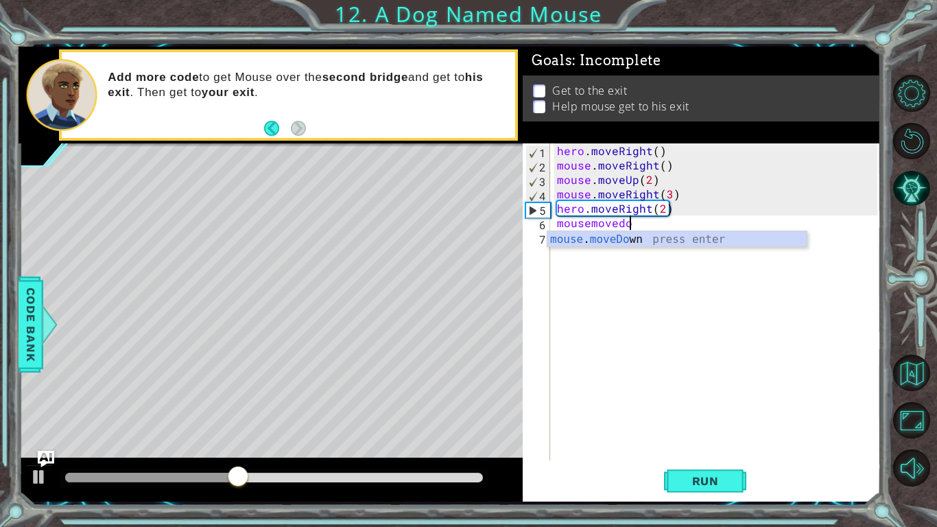
scroll to position [0, 4]
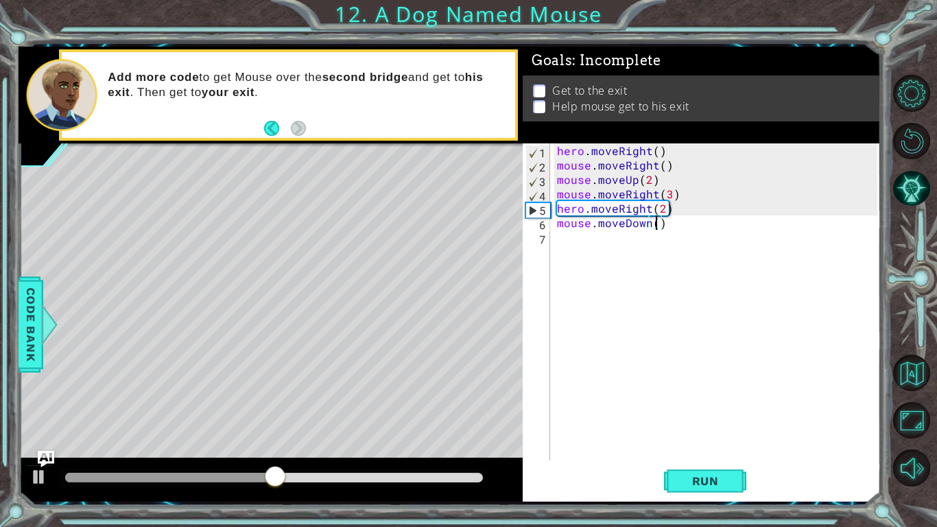
type textarea "mouse.moveDown(2)"
click at [565, 247] on div "hero . moveRight ( ) mouse . moveRight ( ) mouse . moveUp ( 2 ) mouse . moveRig…" at bounding box center [719, 316] width 330 height 346
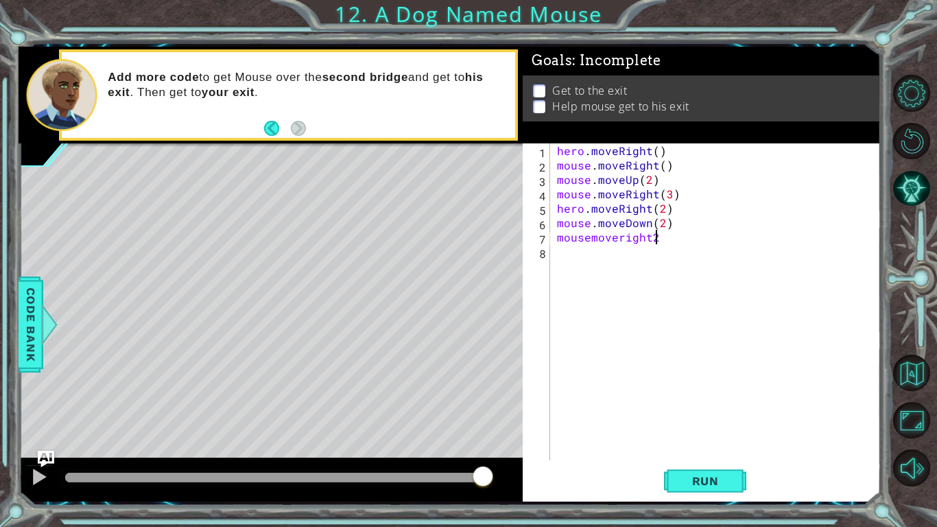
scroll to position [0, 5]
click at [666, 239] on div "hero . moveRight ( ) mouse . moveRight ( ) mouse . moveUp ( 2 ) mouse . moveRig…" at bounding box center [719, 316] width 330 height 346
type textarea "mouse.moveRight(2)"
click at [718, 410] on span "Run" at bounding box center [706, 481] width 54 height 14
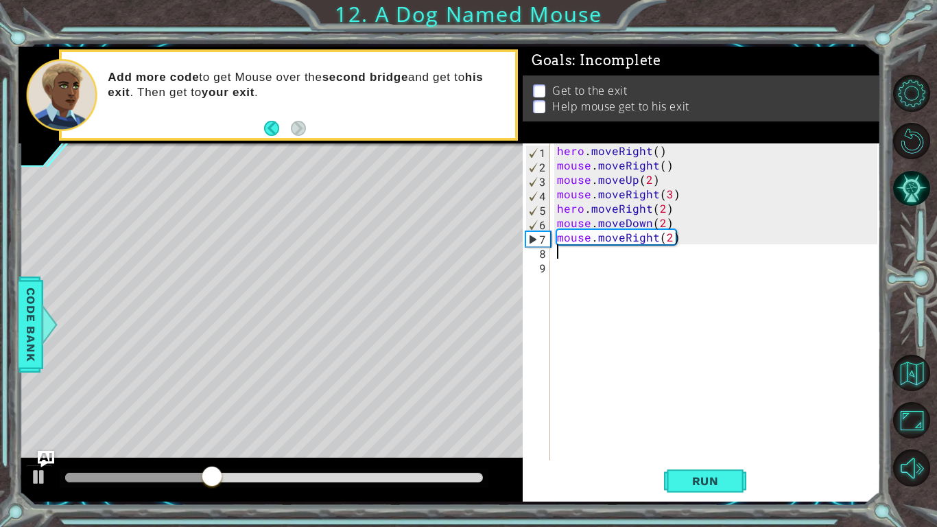
click at [664, 249] on div "hero . moveRight ( ) mouse . moveRight ( ) mouse . moveUp ( 2 ) mouse . moveRig…" at bounding box center [719, 316] width 330 height 346
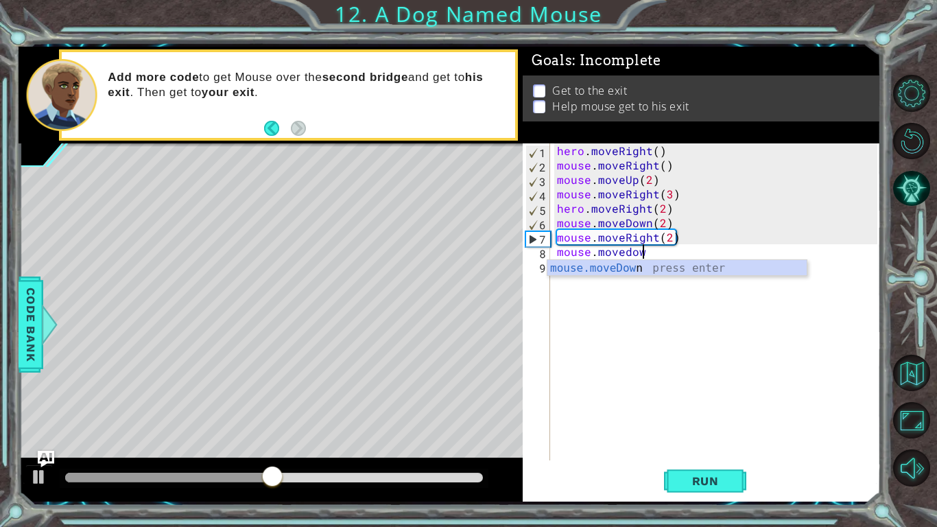
scroll to position [0, 5]
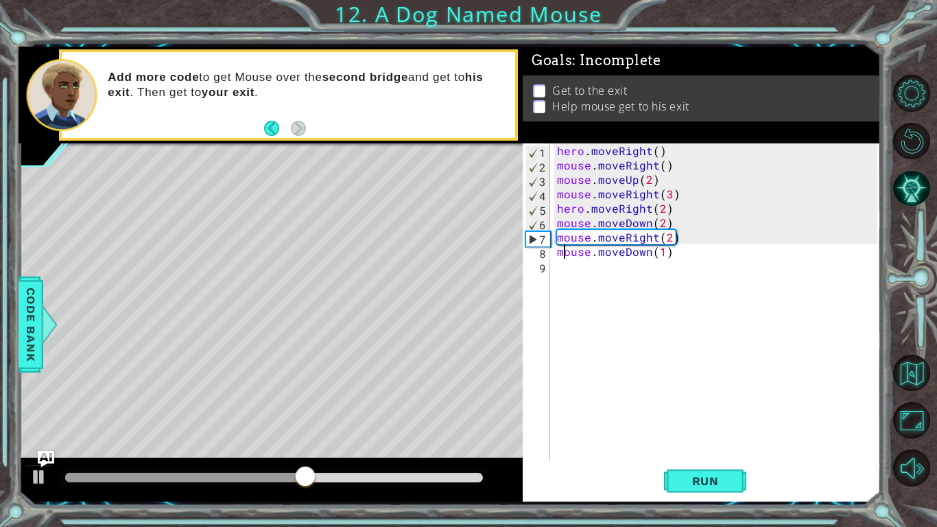
click at [566, 259] on div "hero . moveRight ( ) mouse . moveRight ( ) mouse . moveUp ( 2 ) mouse . moveRig…" at bounding box center [719, 316] width 330 height 346
click at [825, 199] on div "hero . moveRight ( ) mouse . moveRight ( ) mouse . moveUp ( 2 ) mouse . moveRig…" at bounding box center [719, 316] width 330 height 346
type textarea "mouse.moveRight(3)"
click at [617, 277] on div "hero . moveRight ( ) mouse . moveRight ( ) mouse . moveUp ( 2 ) mouse . moveRig…" at bounding box center [719, 316] width 330 height 346
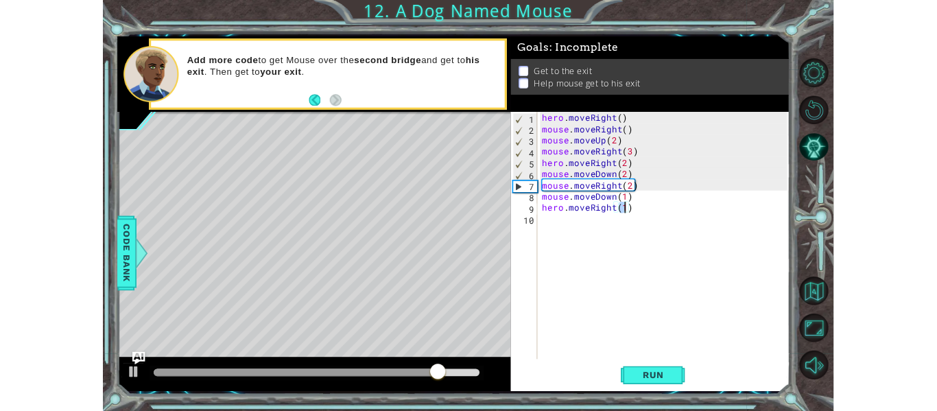
scroll to position [0, 6]
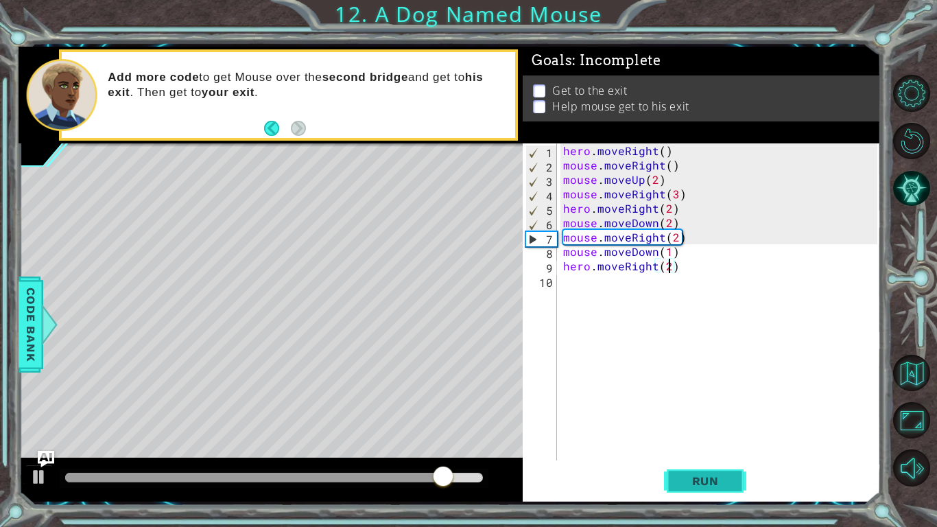
type textarea "hero.moveRight(2)"
click at [705, 410] on button "Run" at bounding box center [705, 481] width 82 height 36
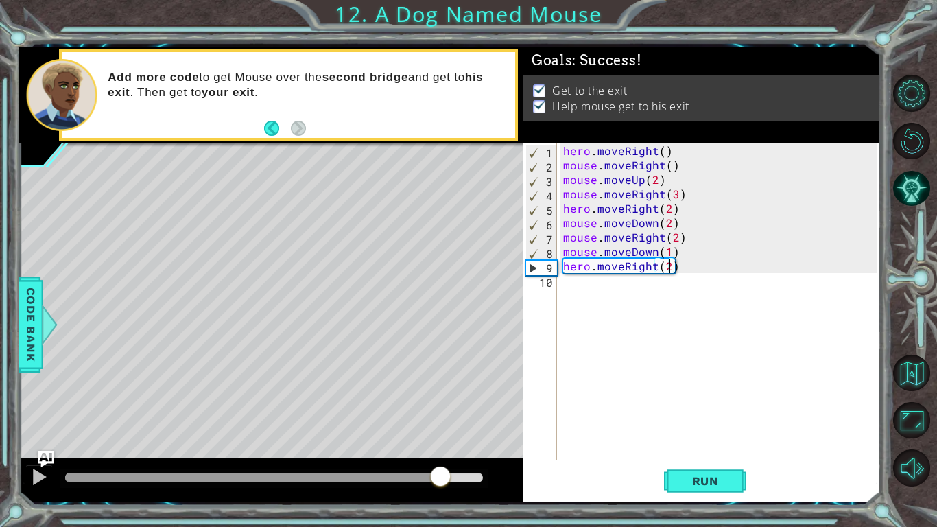
drag, startPoint x: 145, startPoint y: 469, endPoint x: 451, endPoint y: 493, distance: 306.9
click at [451, 410] on div at bounding box center [271, 480] width 504 height 44
